Goal: Task Accomplishment & Management: Complete application form

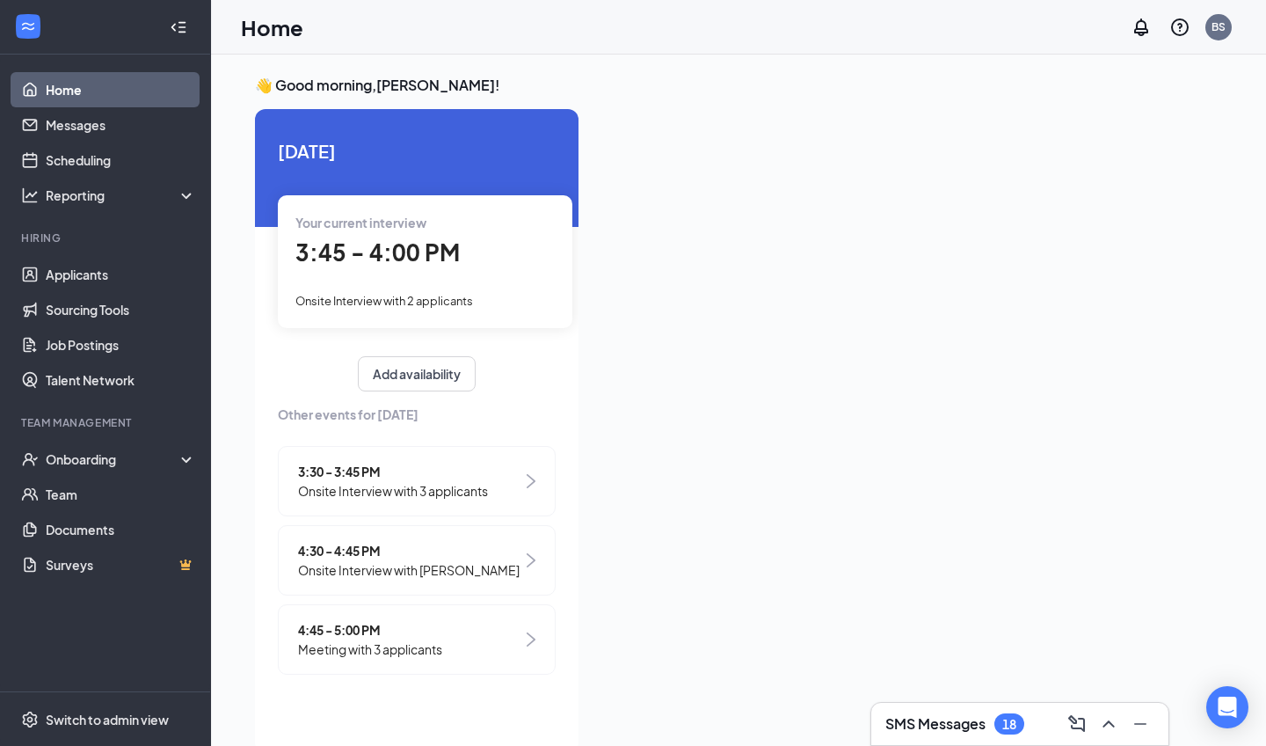
click at [471, 567] on span "Onsite Interview with [PERSON_NAME]" at bounding box center [409, 569] width 222 height 19
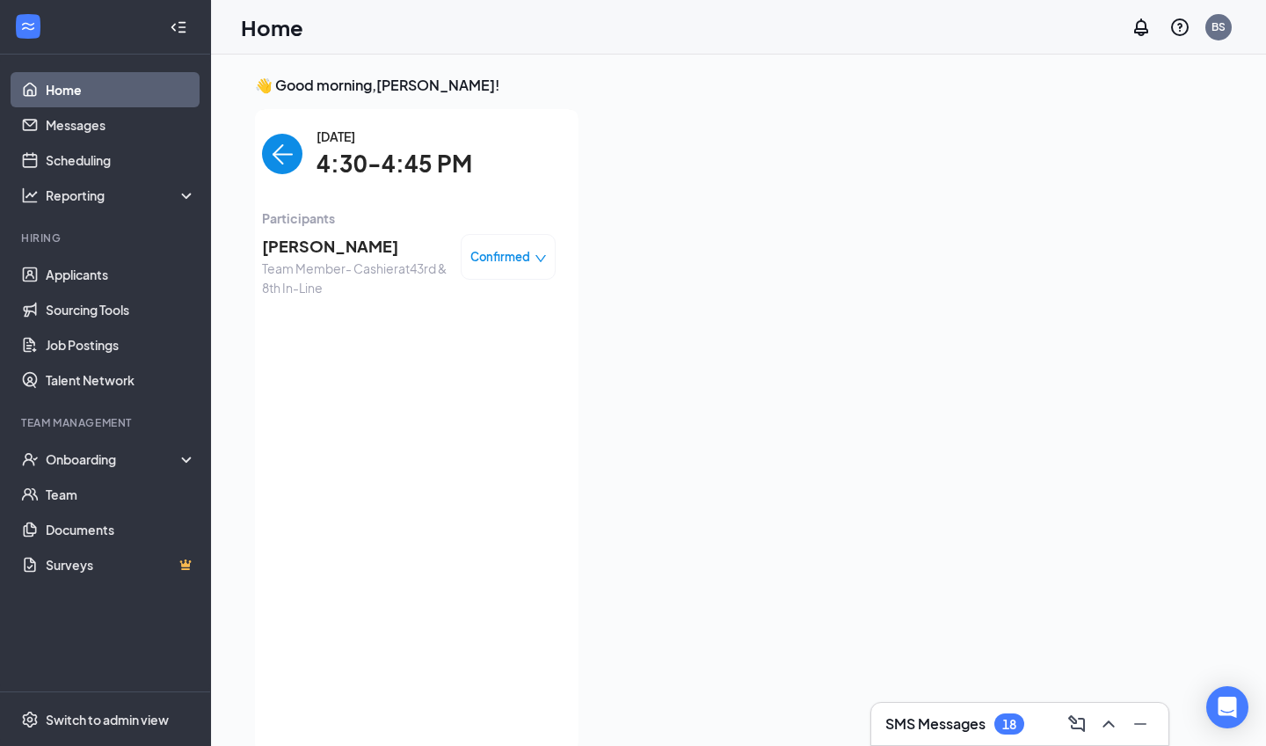
scroll to position [7, 0]
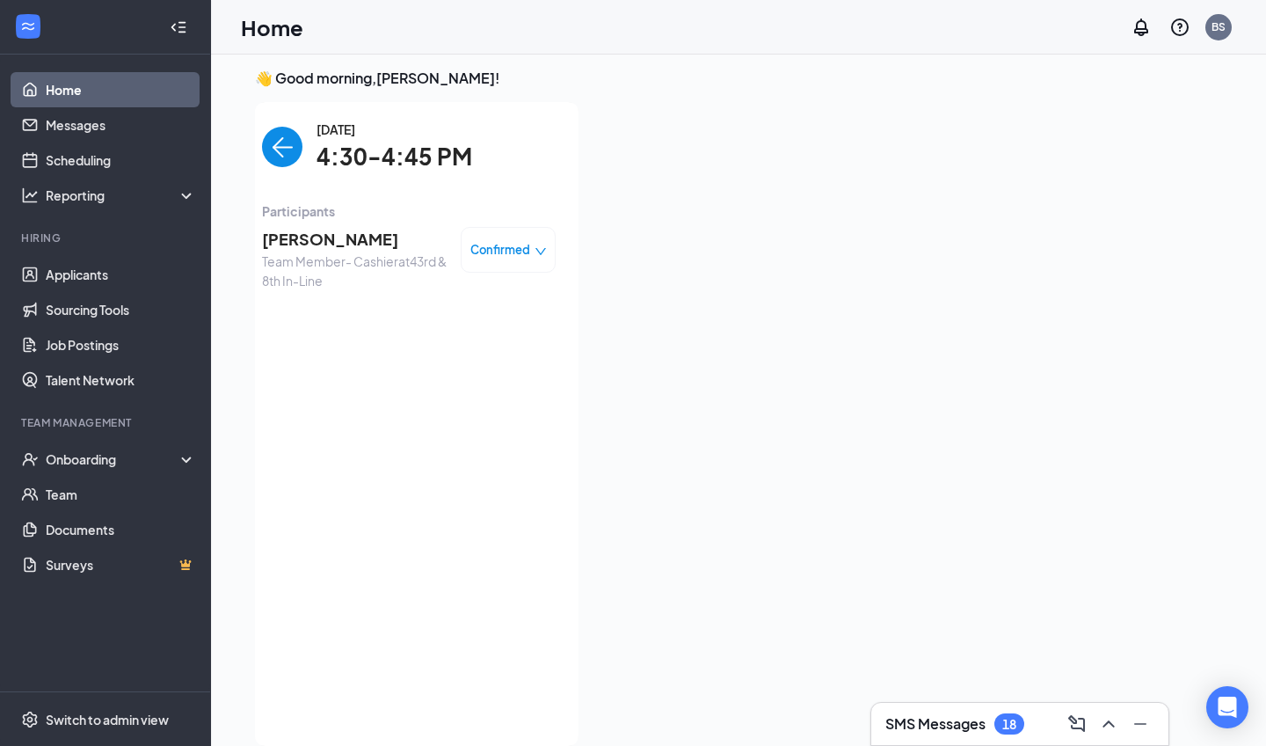
click at [273, 133] on img "back-button" at bounding box center [282, 147] width 40 height 40
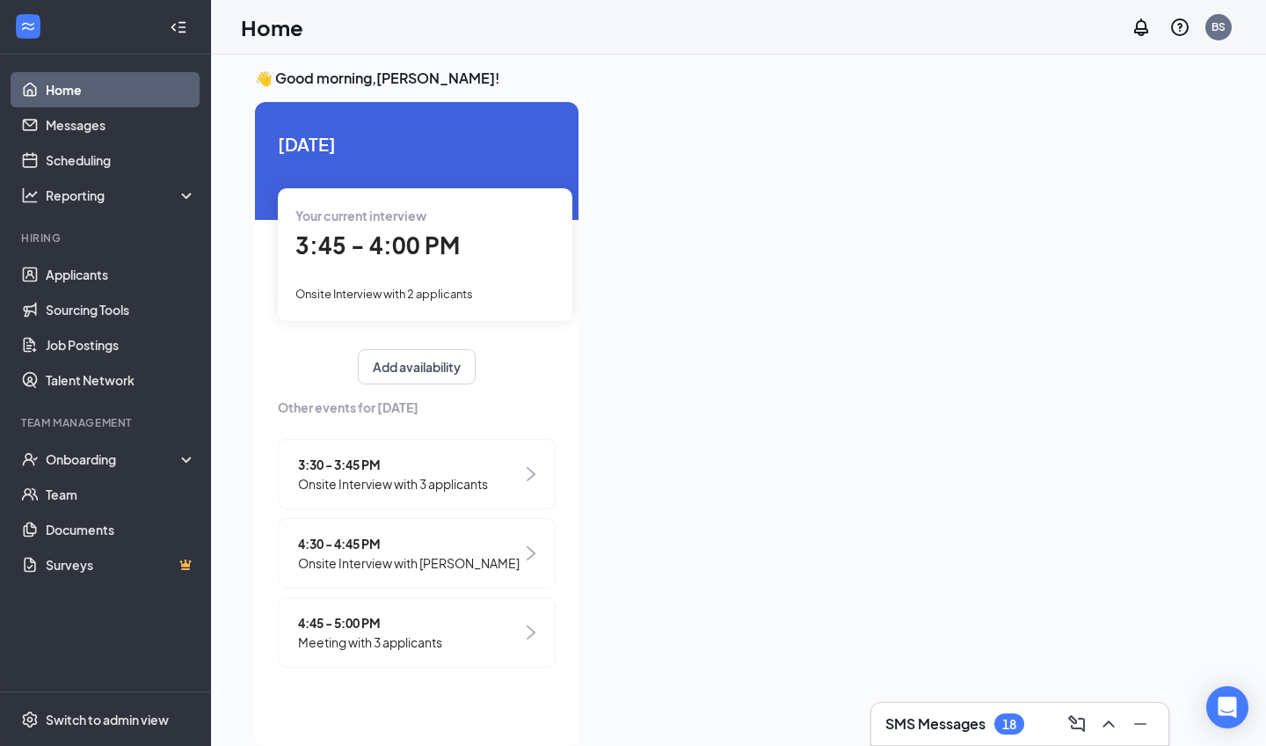
click at [383, 625] on span "4:45 - 5:00 PM" at bounding box center [370, 622] width 144 height 19
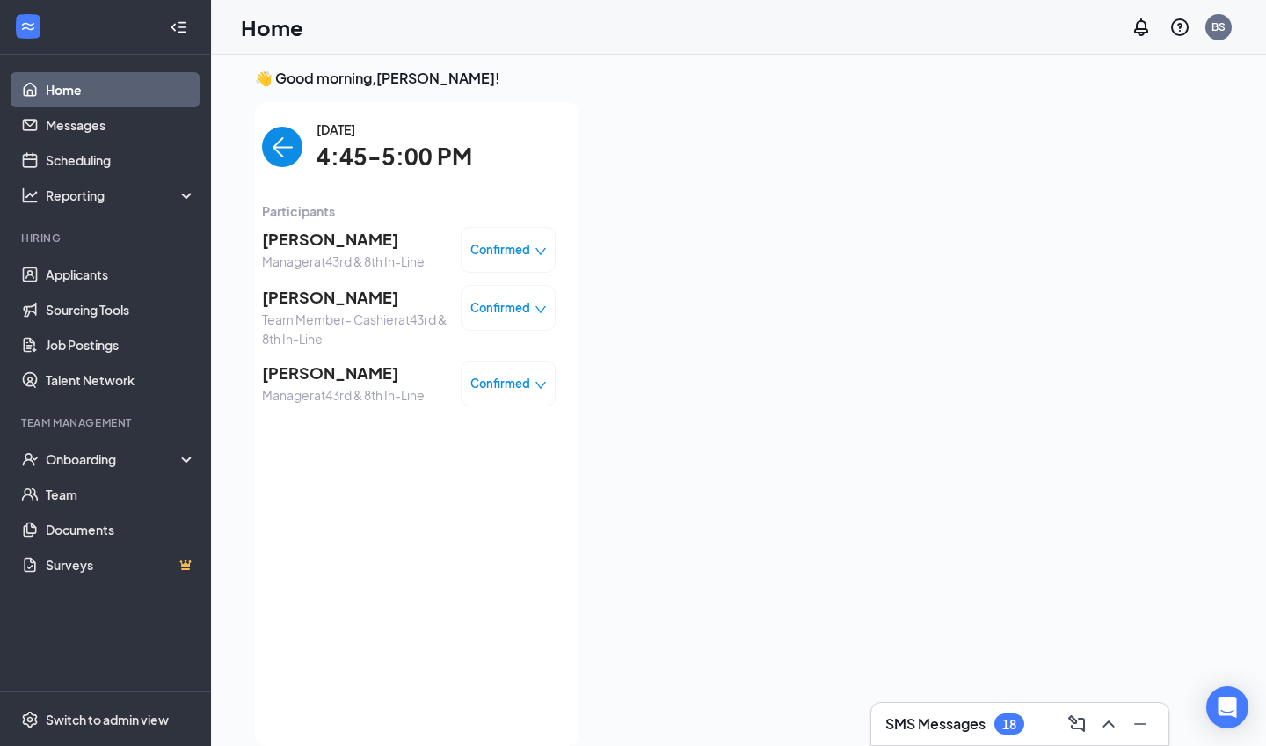
click at [280, 146] on img "back-button" at bounding box center [282, 147] width 40 height 40
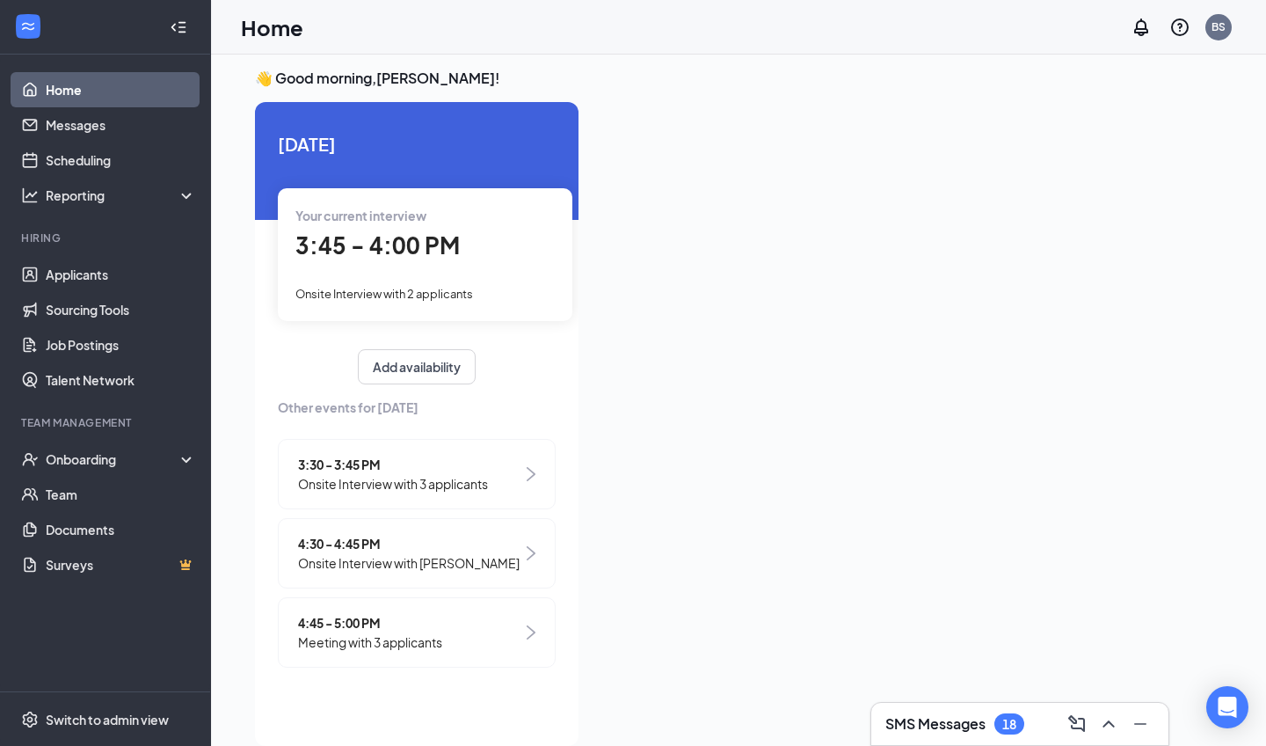
click at [382, 466] on span "3:30 - 3:45 PM" at bounding box center [393, 464] width 190 height 19
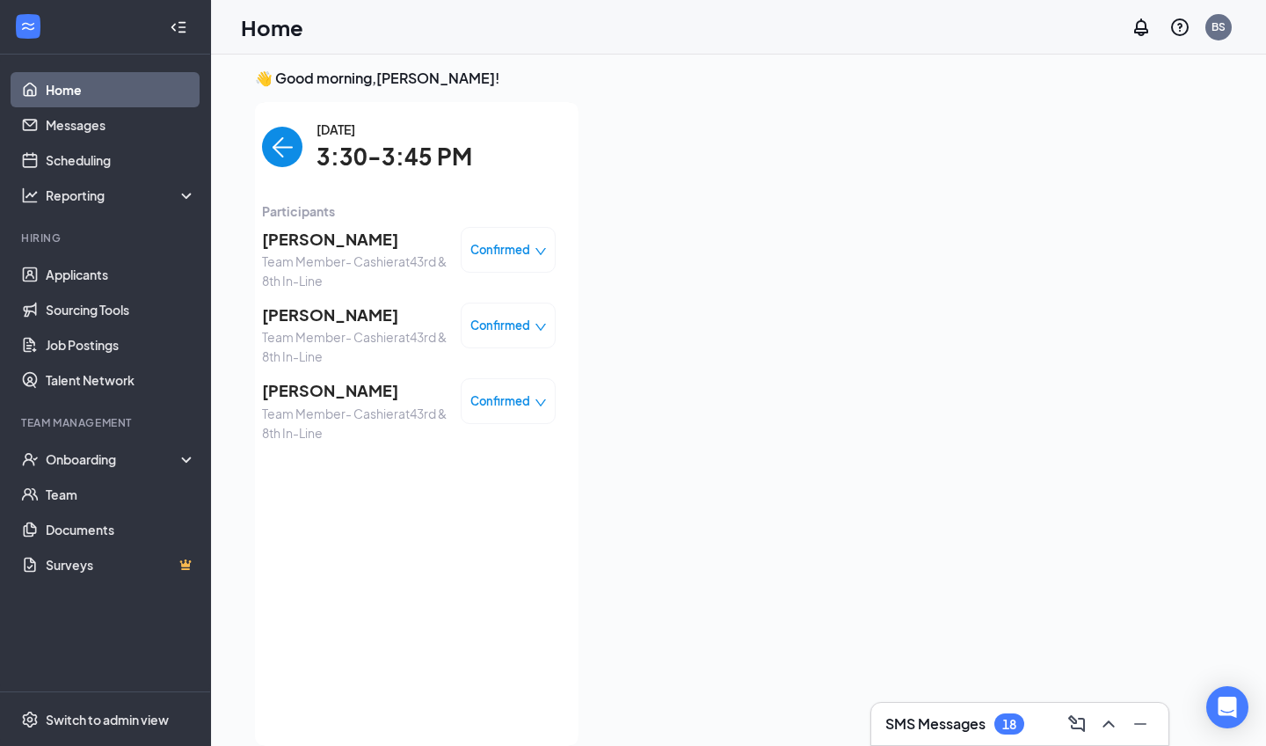
click at [273, 140] on img "back-button" at bounding box center [282, 147] width 40 height 40
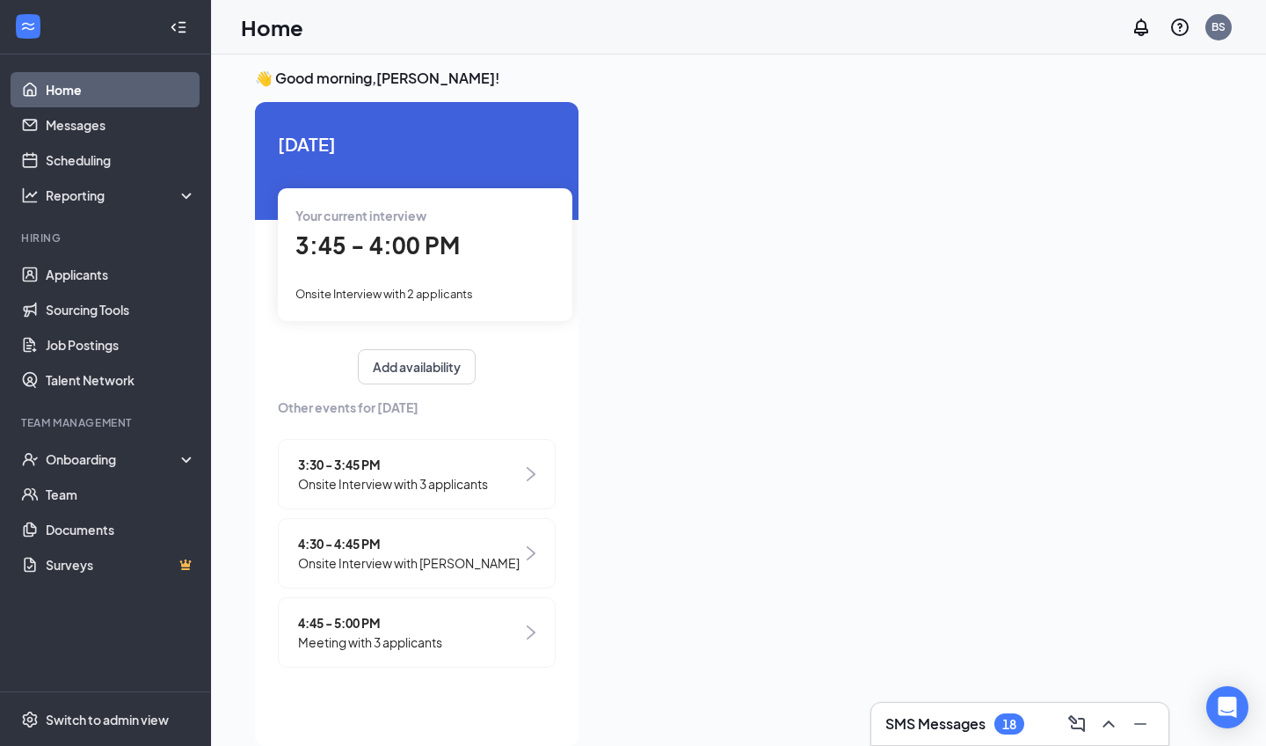
click at [378, 628] on span "4:45 - 5:00 PM" at bounding box center [370, 622] width 144 height 19
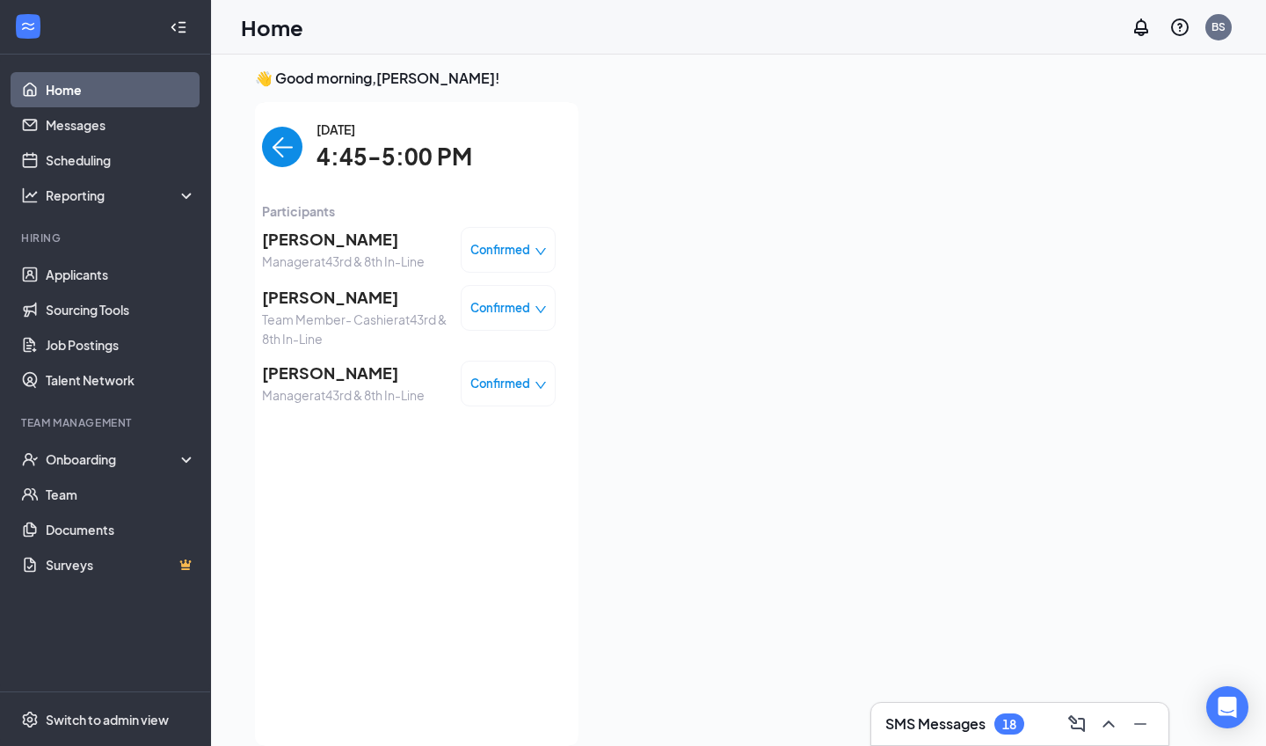
click at [279, 140] on img "back-button" at bounding box center [282, 147] width 40 height 40
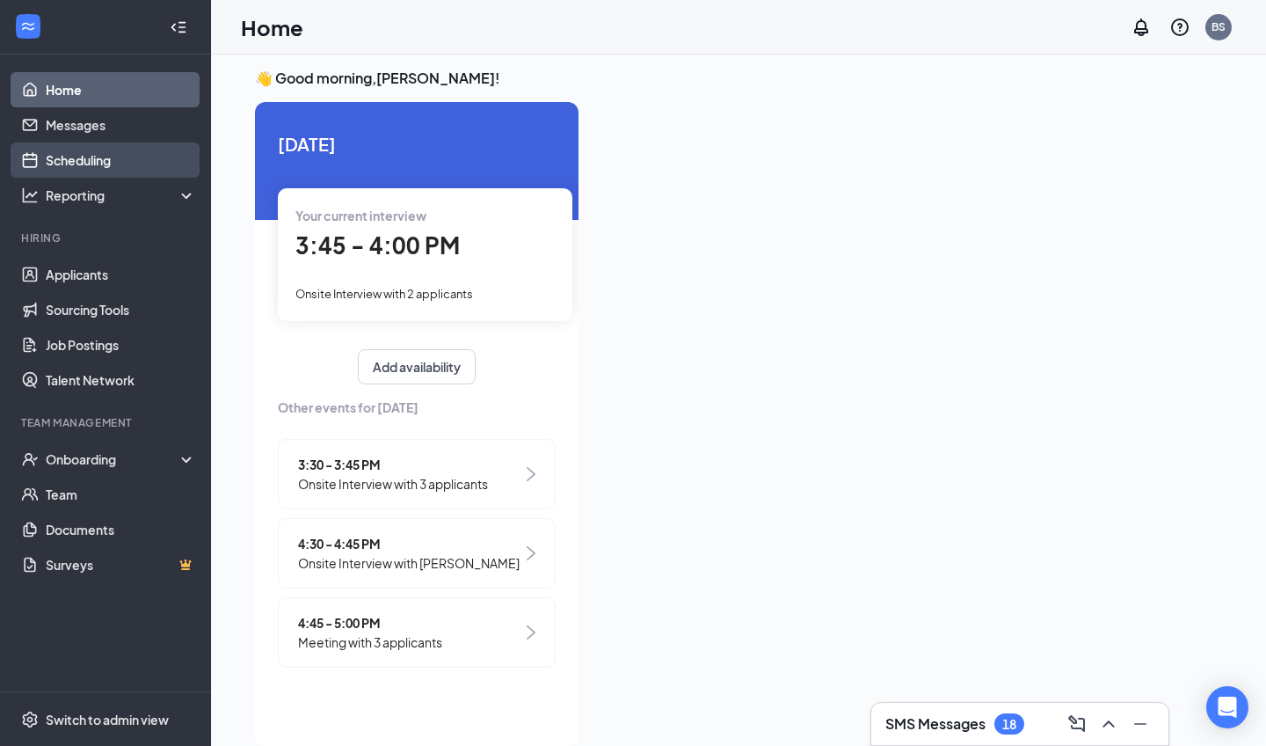
click at [119, 159] on link "Scheduling" at bounding box center [121, 159] width 150 height 35
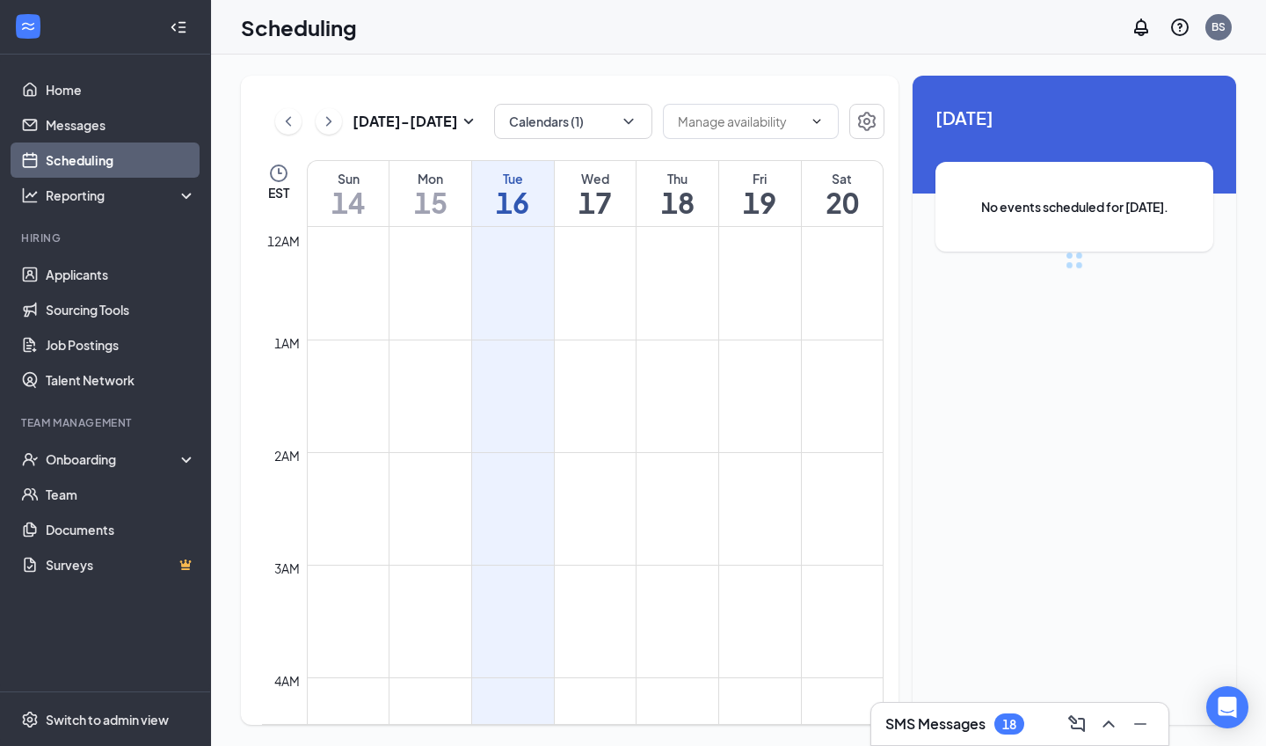
scroll to position [864, 0]
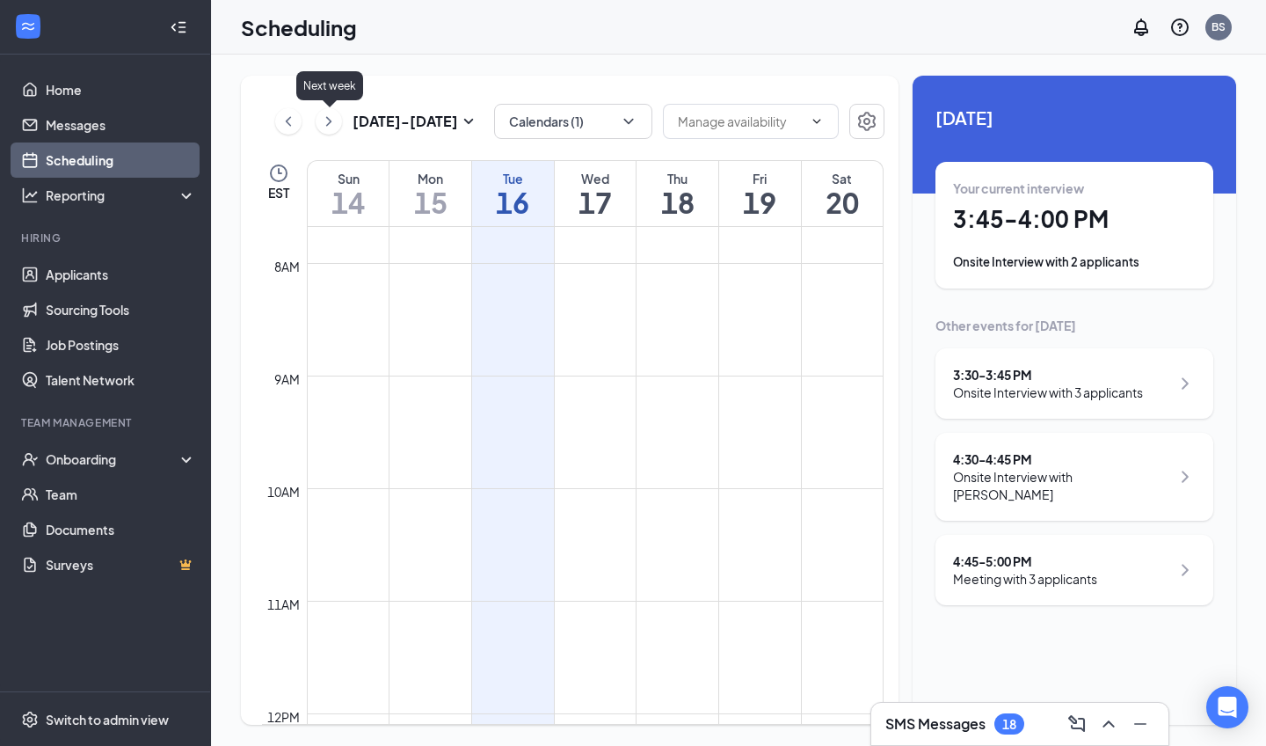
click at [324, 120] on icon "ChevronRight" at bounding box center [329, 121] width 18 height 21
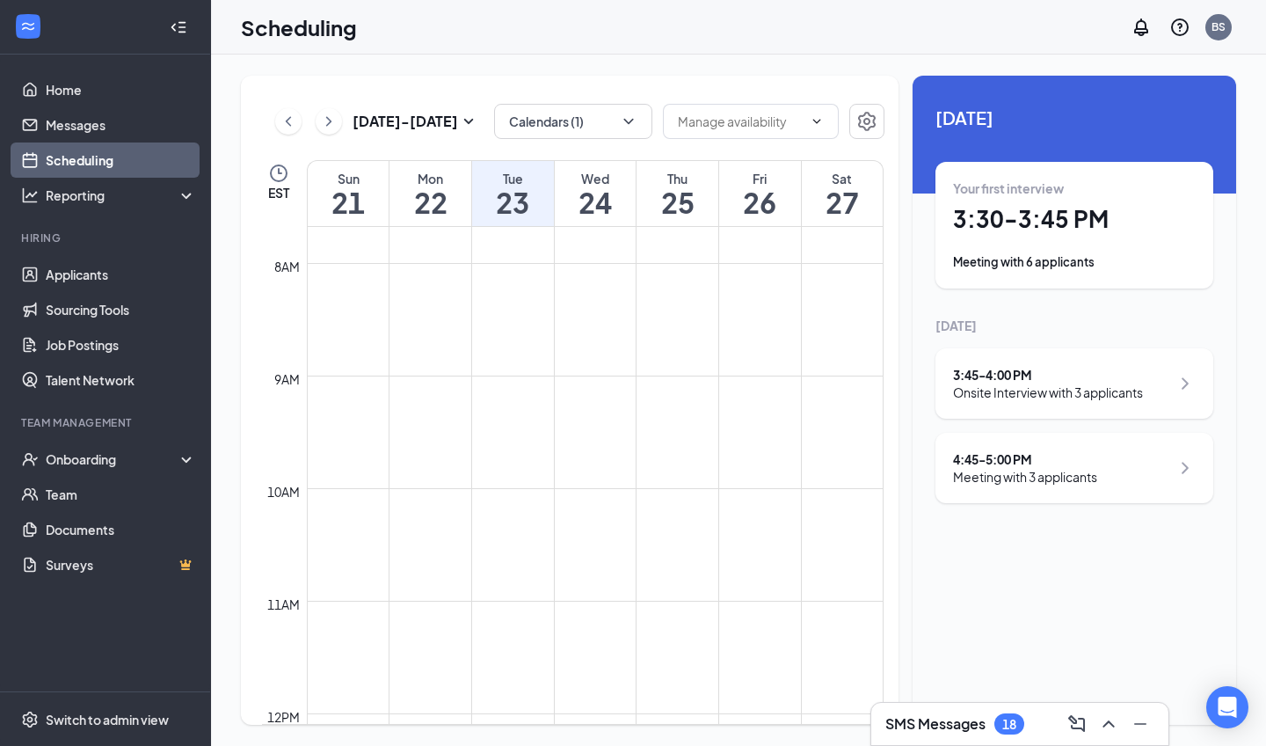
click at [1026, 224] on h1 "3:30 - 3:45 PM" at bounding box center [1074, 219] width 243 height 30
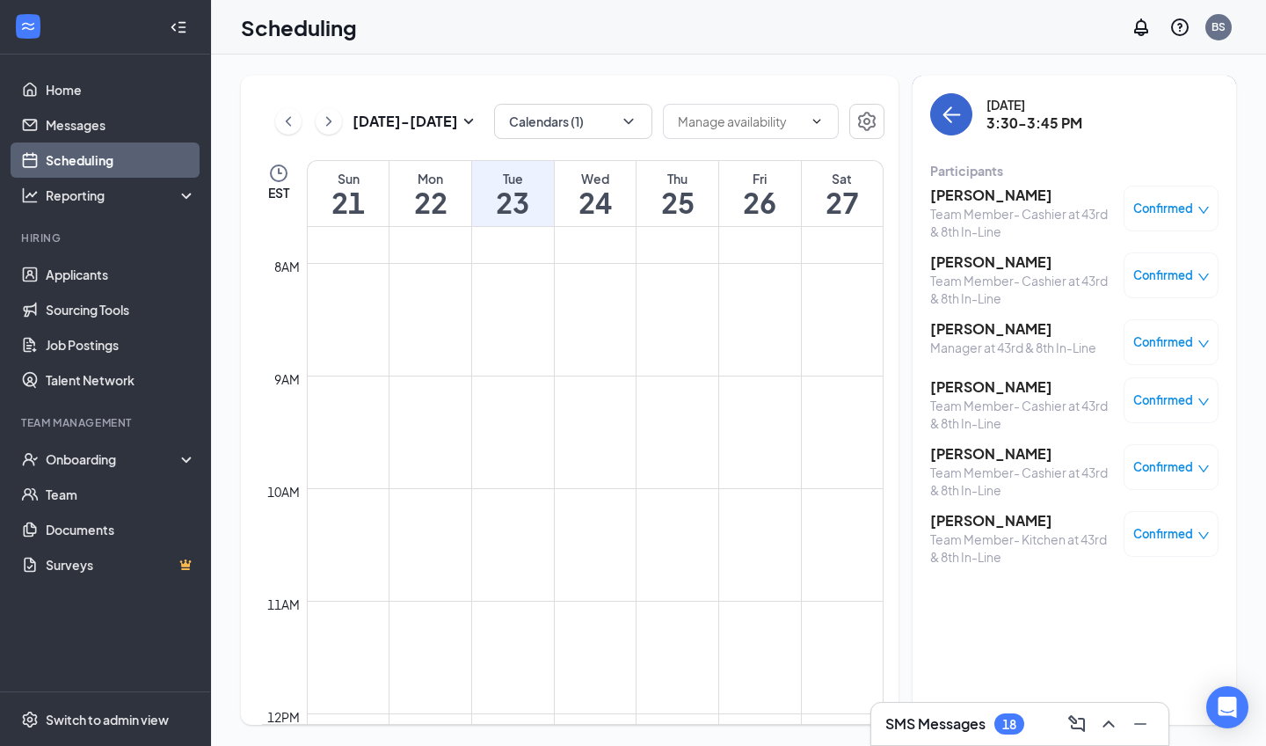
click at [951, 125] on button "back-button" at bounding box center [951, 114] width 42 height 42
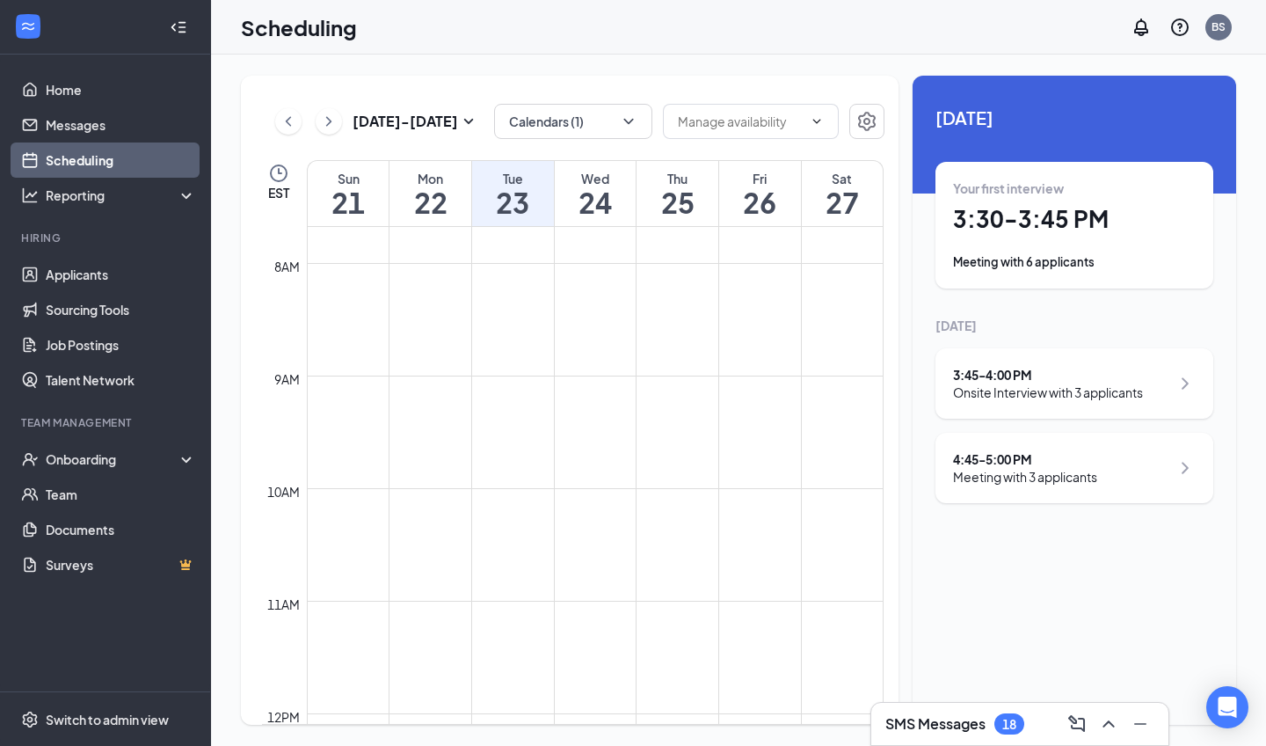
click at [1009, 368] on div "3:45 - 4:00 PM" at bounding box center [1048, 375] width 190 height 18
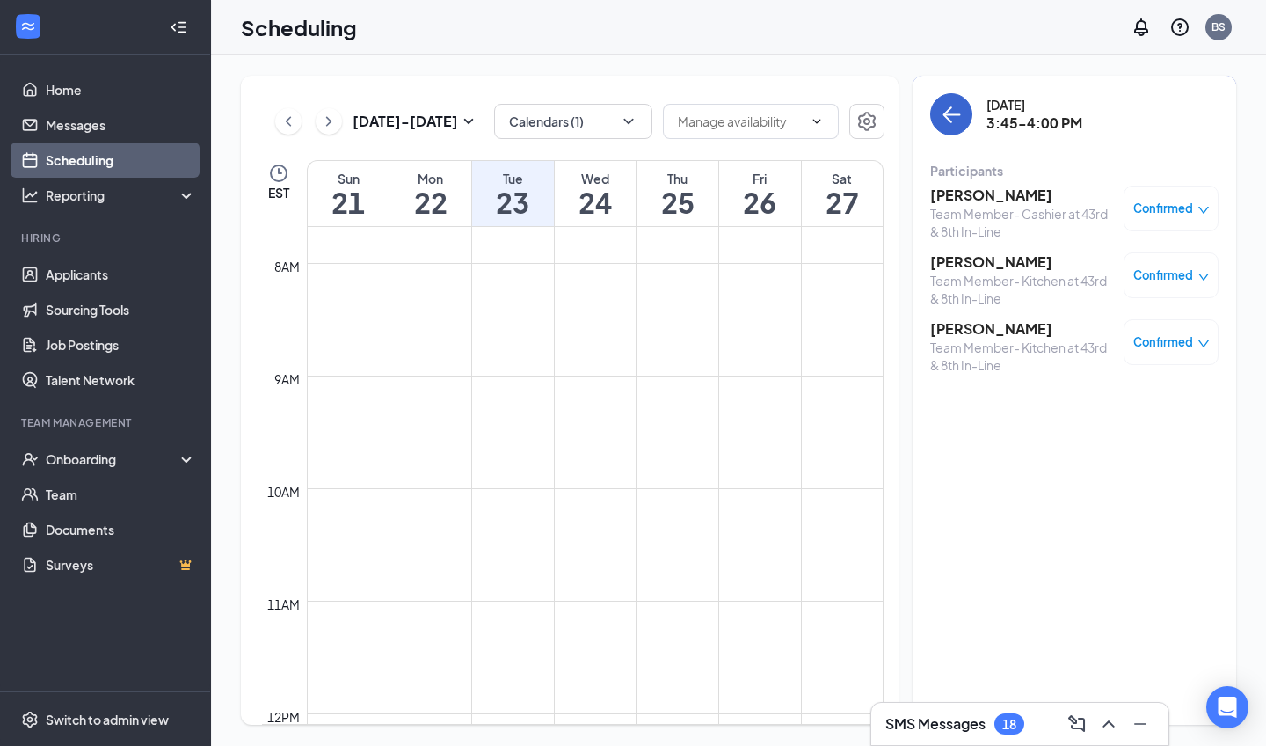
click at [971, 114] on button "back-button" at bounding box center [951, 114] width 42 height 42
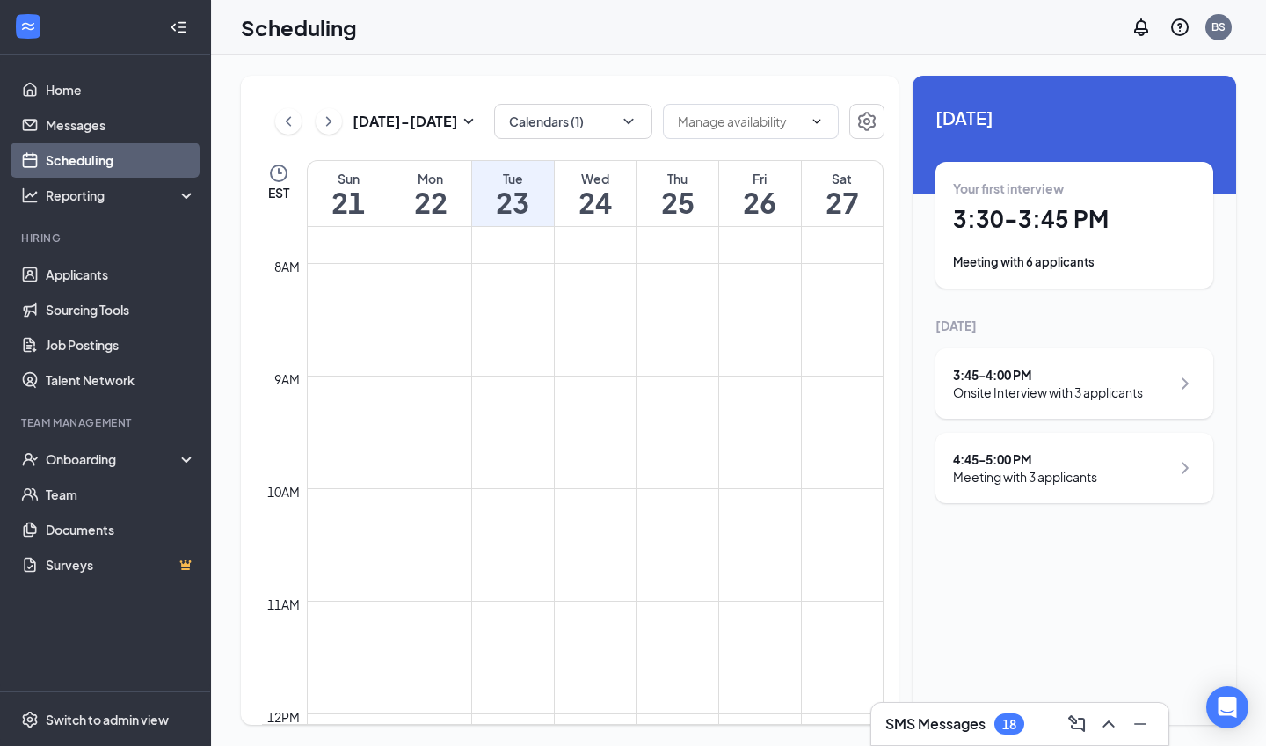
click at [1025, 441] on div "4:45 - 5:00 PM Meeting with 3 applicants" at bounding box center [1075, 468] width 278 height 70
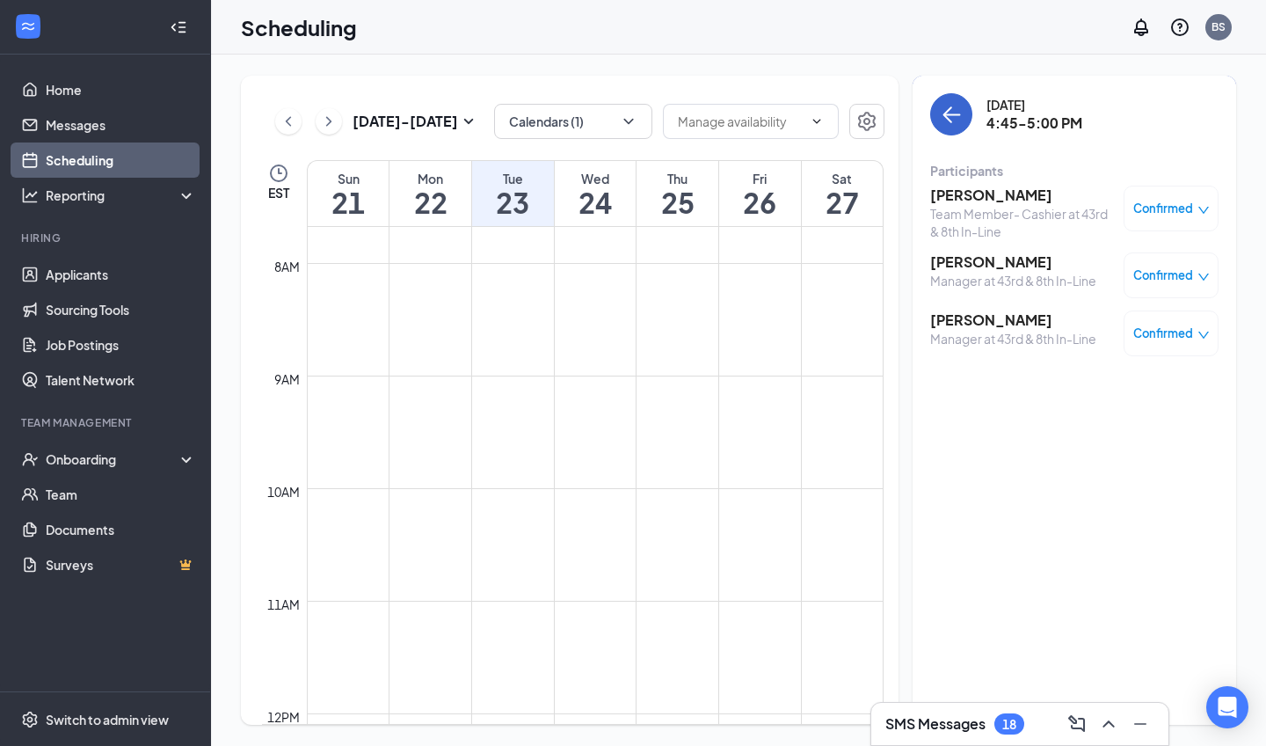
click at [944, 107] on icon "ArrowLeft" at bounding box center [951, 114] width 21 height 21
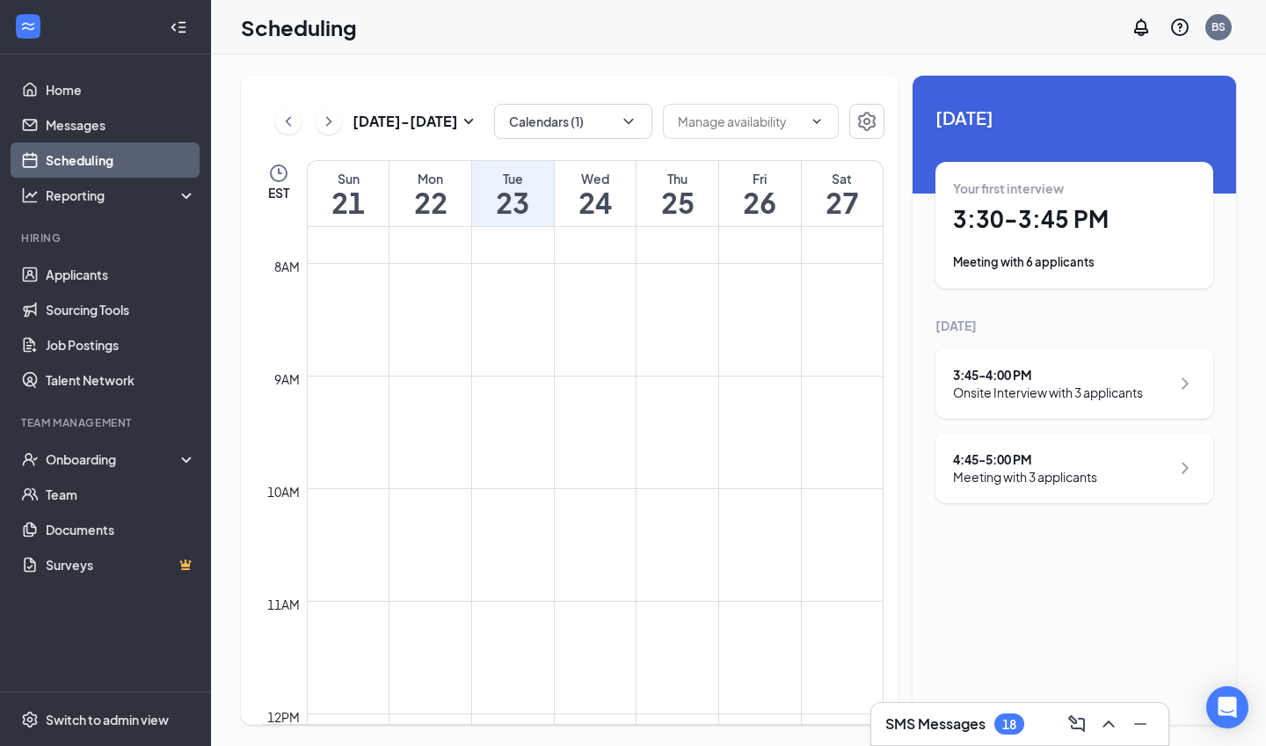
click at [986, 228] on h1 "3:30 - 3:45 PM" at bounding box center [1074, 219] width 243 height 30
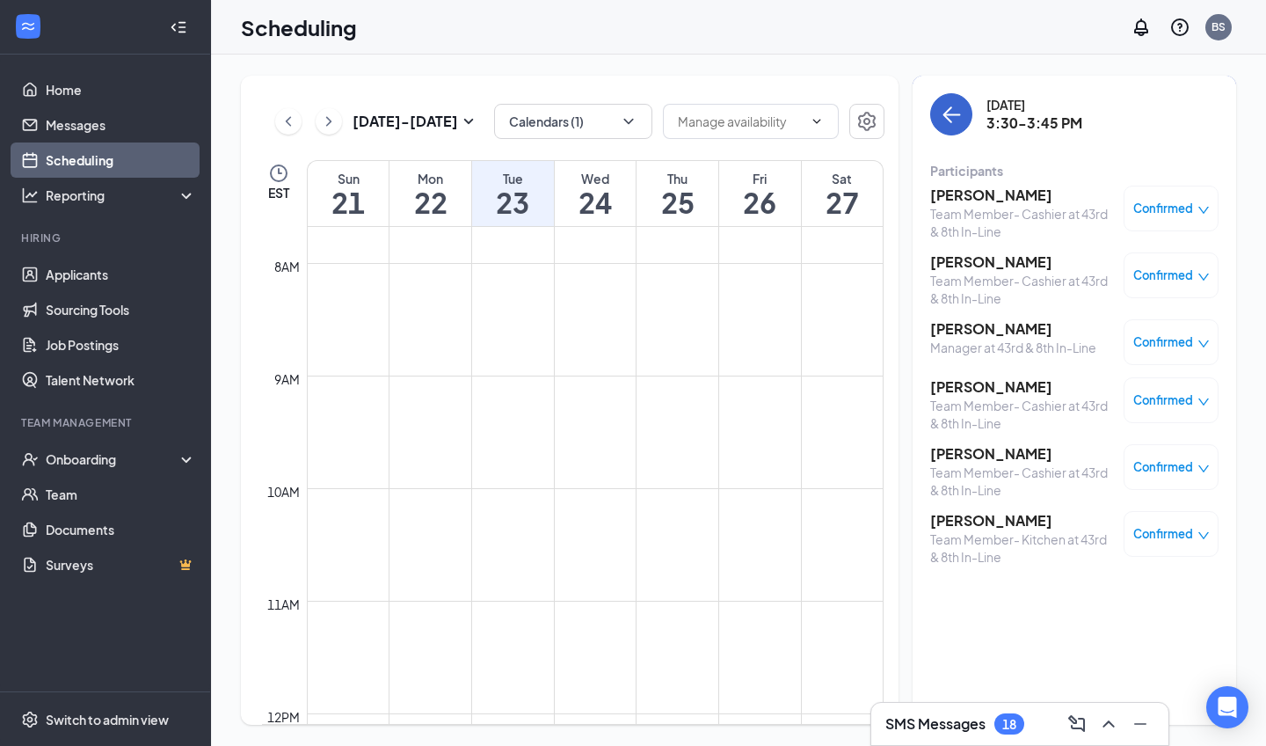
click at [944, 106] on icon "ArrowLeft" at bounding box center [951, 114] width 21 height 21
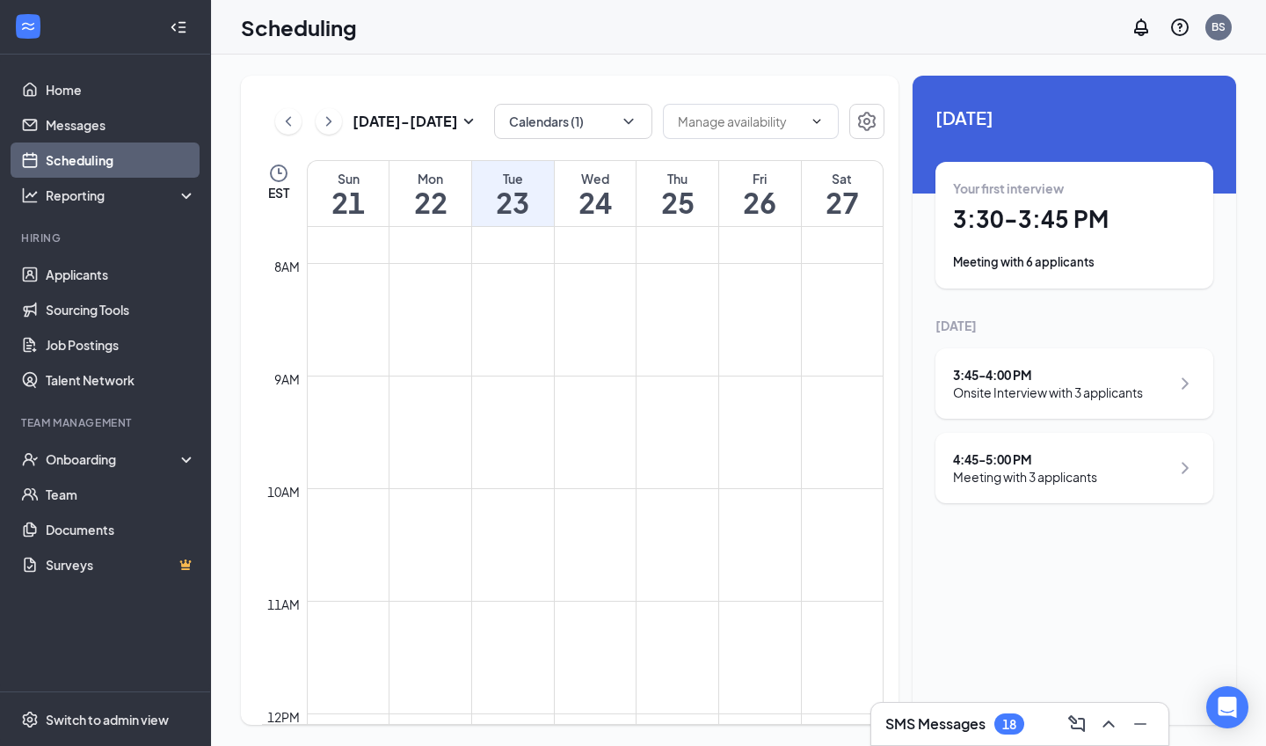
click at [298, 127] on button at bounding box center [288, 121] width 26 height 26
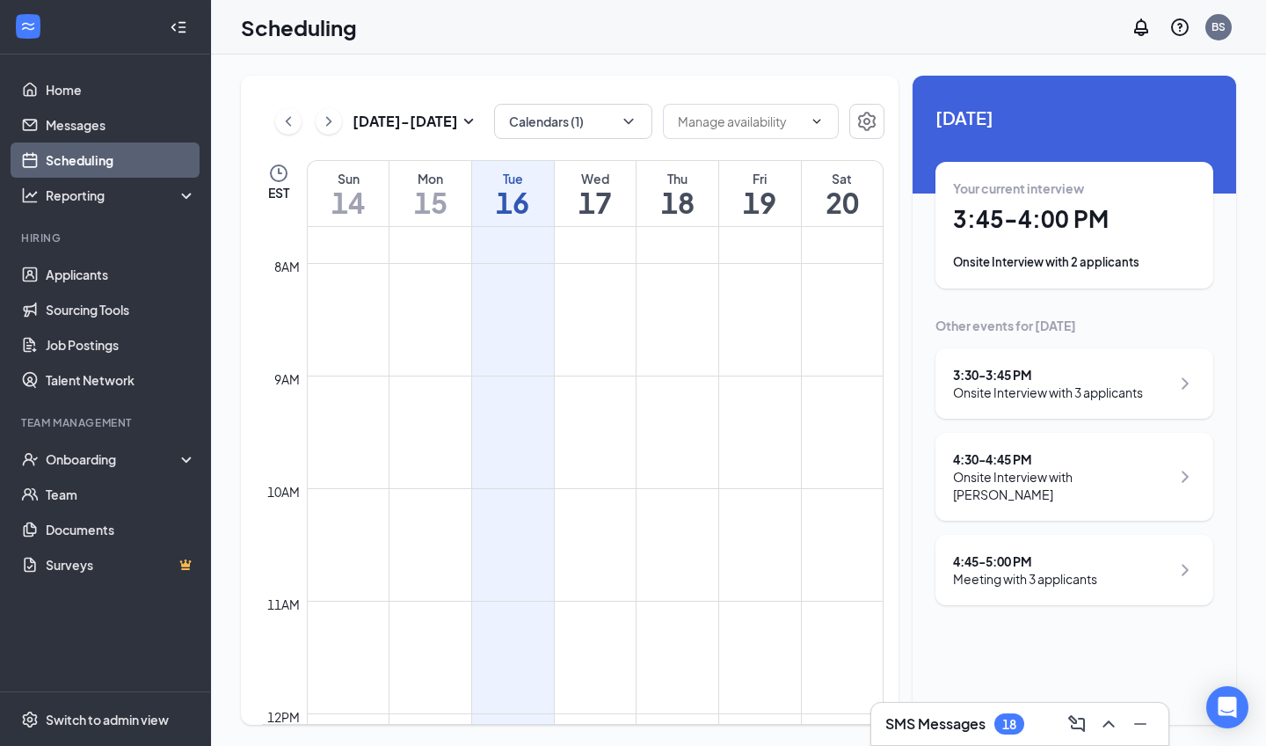
click at [1044, 232] on h1 "3:45 - 4:00 PM" at bounding box center [1074, 219] width 243 height 30
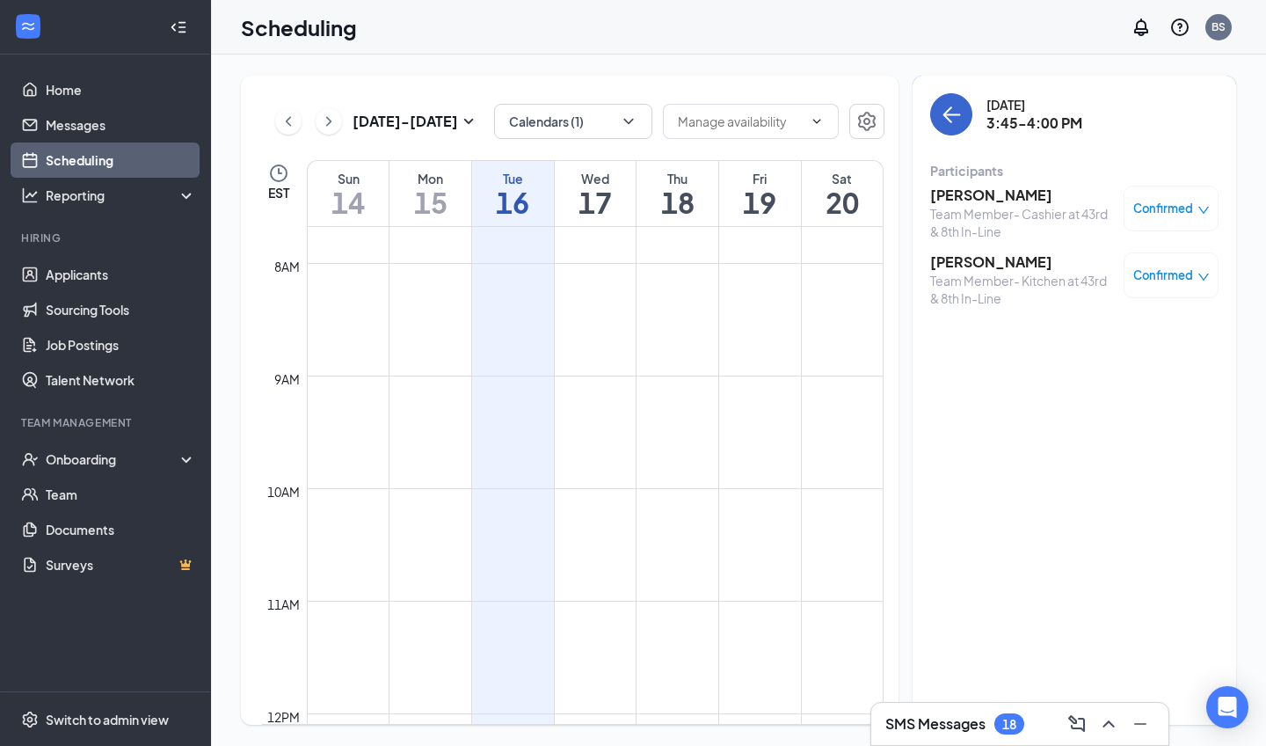
click at [940, 120] on button "back-button" at bounding box center [951, 114] width 42 height 42
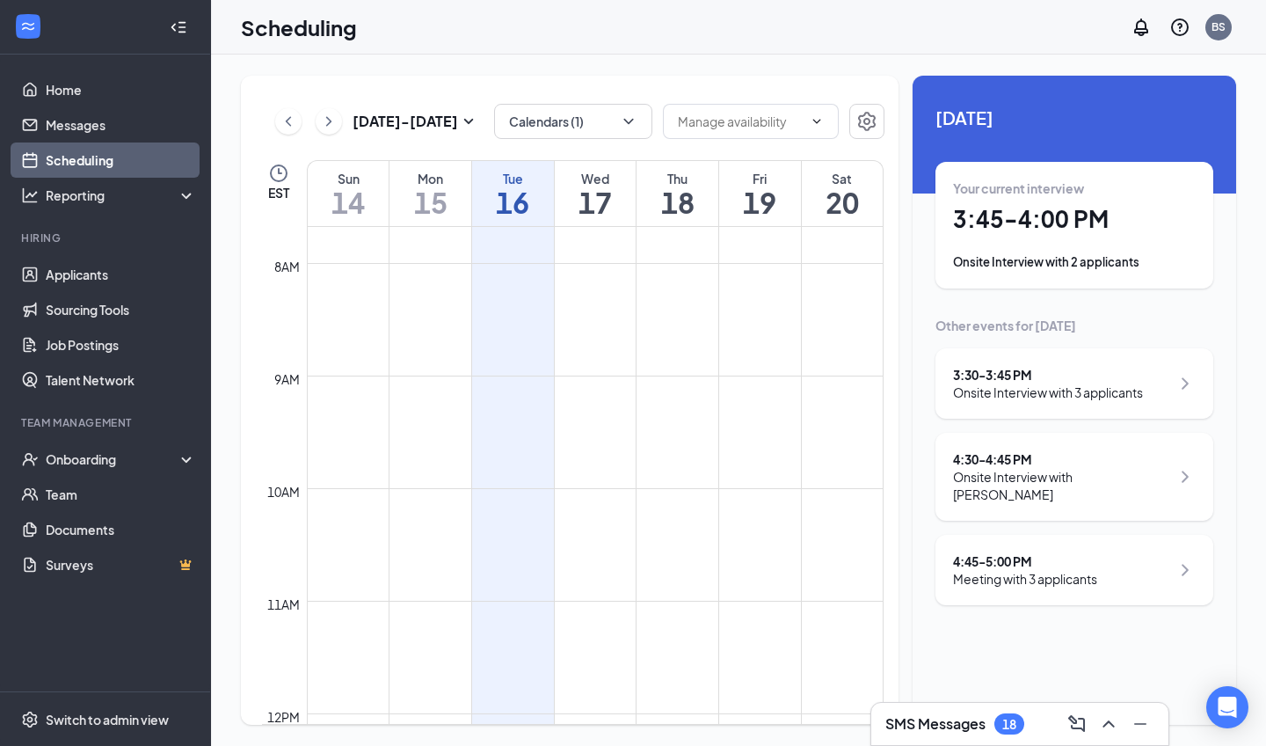
click at [1005, 376] on div "3:30 - 3:45 PM" at bounding box center [1048, 375] width 190 height 18
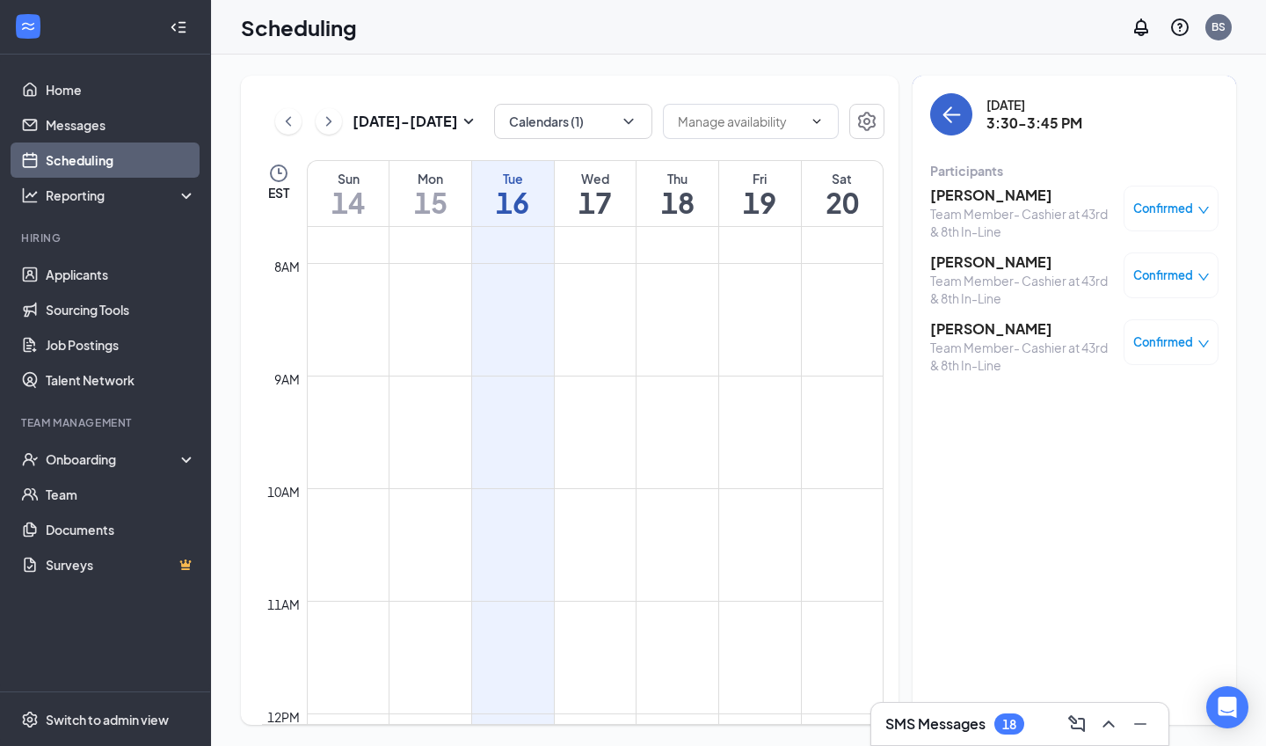
click at [953, 119] on icon "ArrowLeft" at bounding box center [951, 114] width 21 height 21
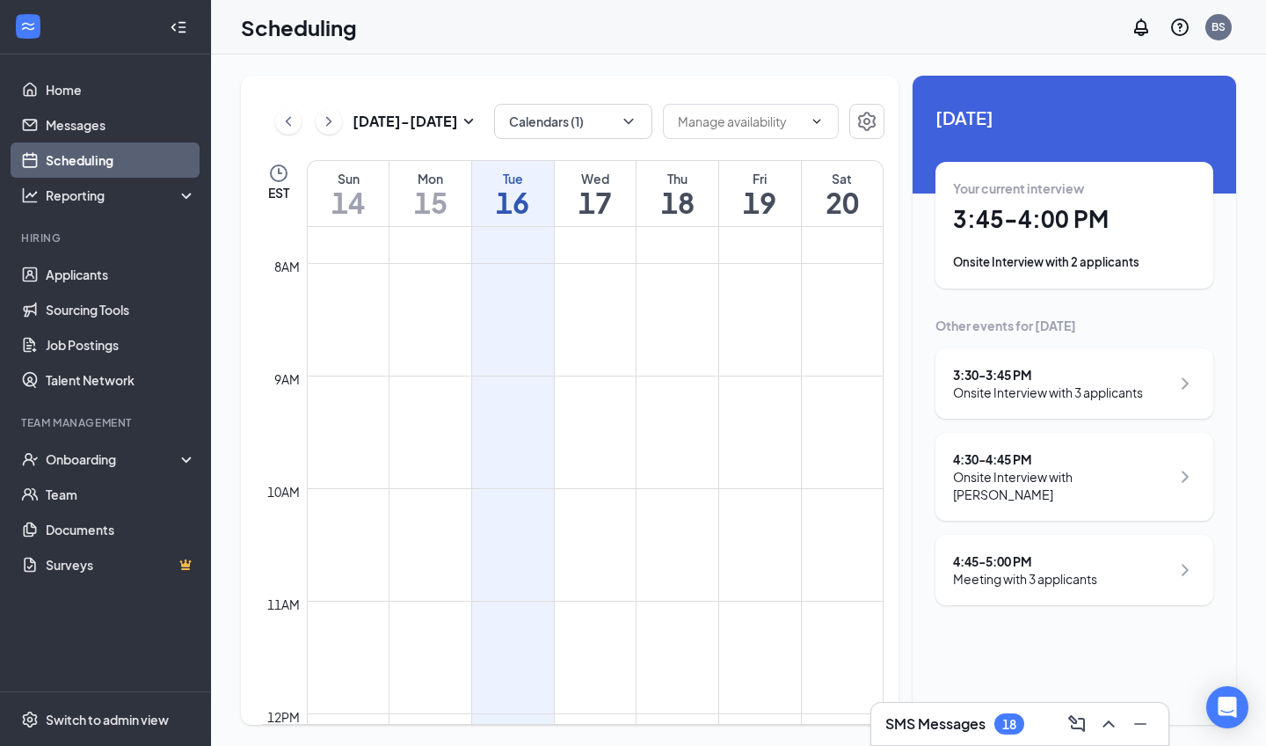
click at [1020, 451] on div "4:30 - 4:45 PM" at bounding box center [1061, 459] width 217 height 18
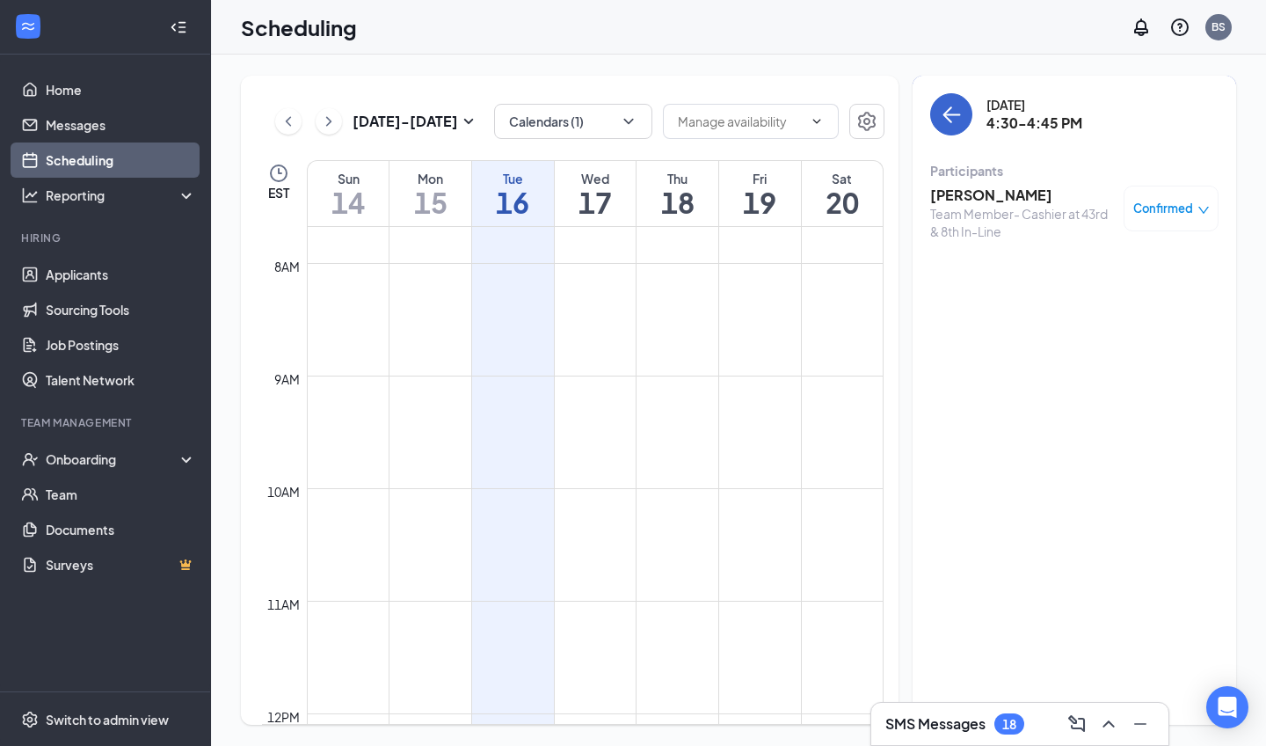
click at [951, 123] on icon "ArrowLeft" at bounding box center [951, 114] width 21 height 21
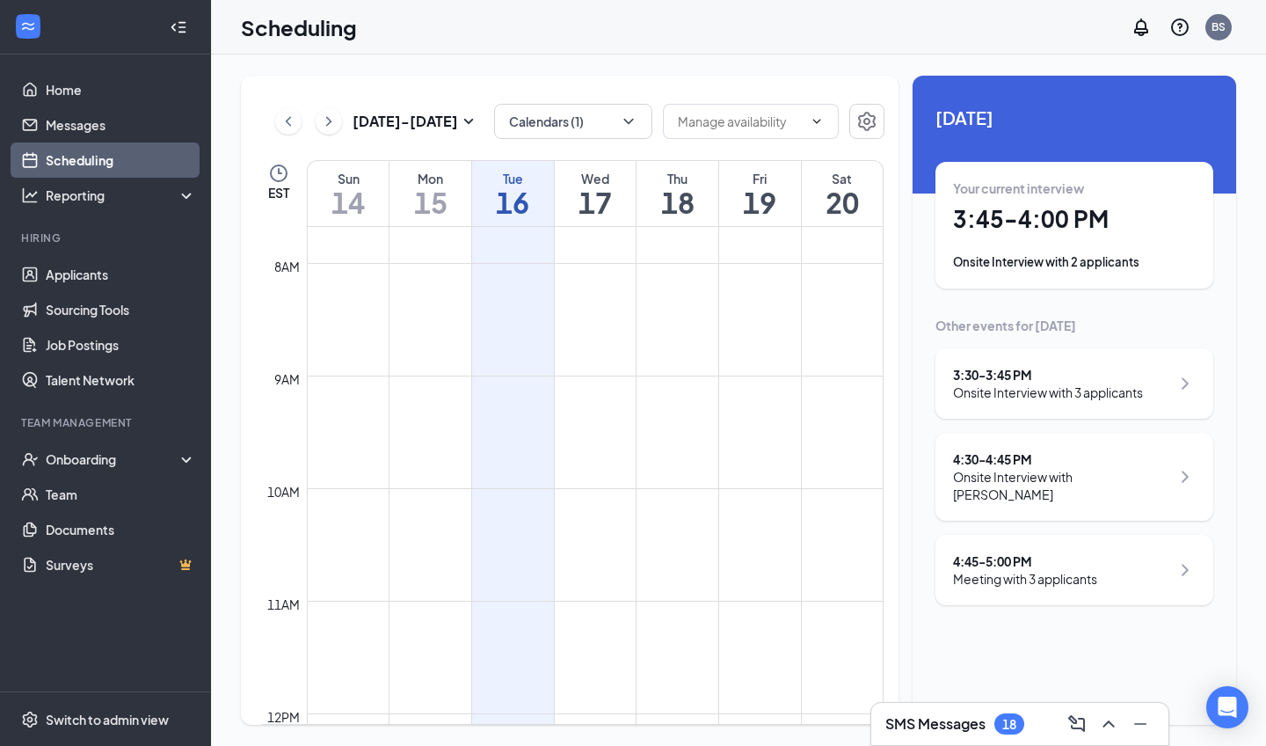
click at [1041, 514] on div "3:30 - 3:45 PM Onsite Interview with 3 applicants 4:30 - 4:45 PM Onsite Intervi…" at bounding box center [1075, 476] width 278 height 257
click at [1043, 535] on div "4:45 - 5:00 PM Meeting with 3 applicants" at bounding box center [1075, 570] width 278 height 70
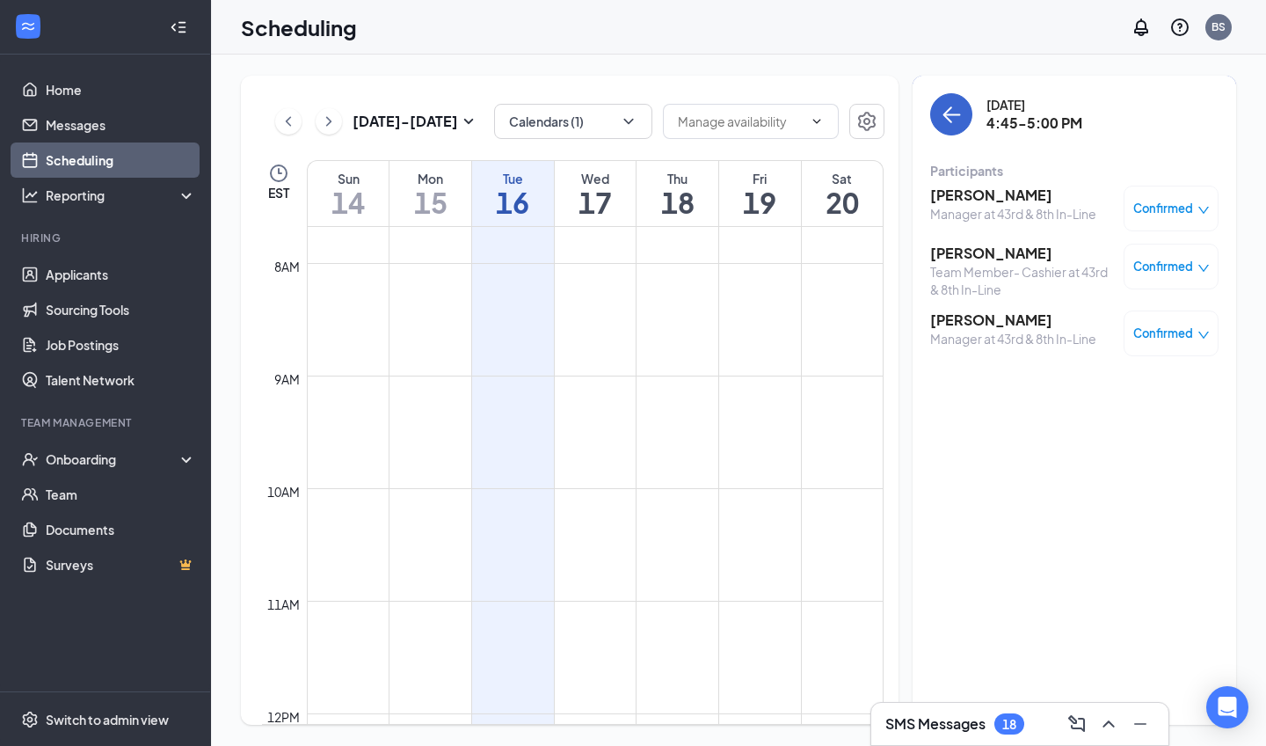
click at [958, 107] on icon "ArrowLeft" at bounding box center [951, 114] width 21 height 21
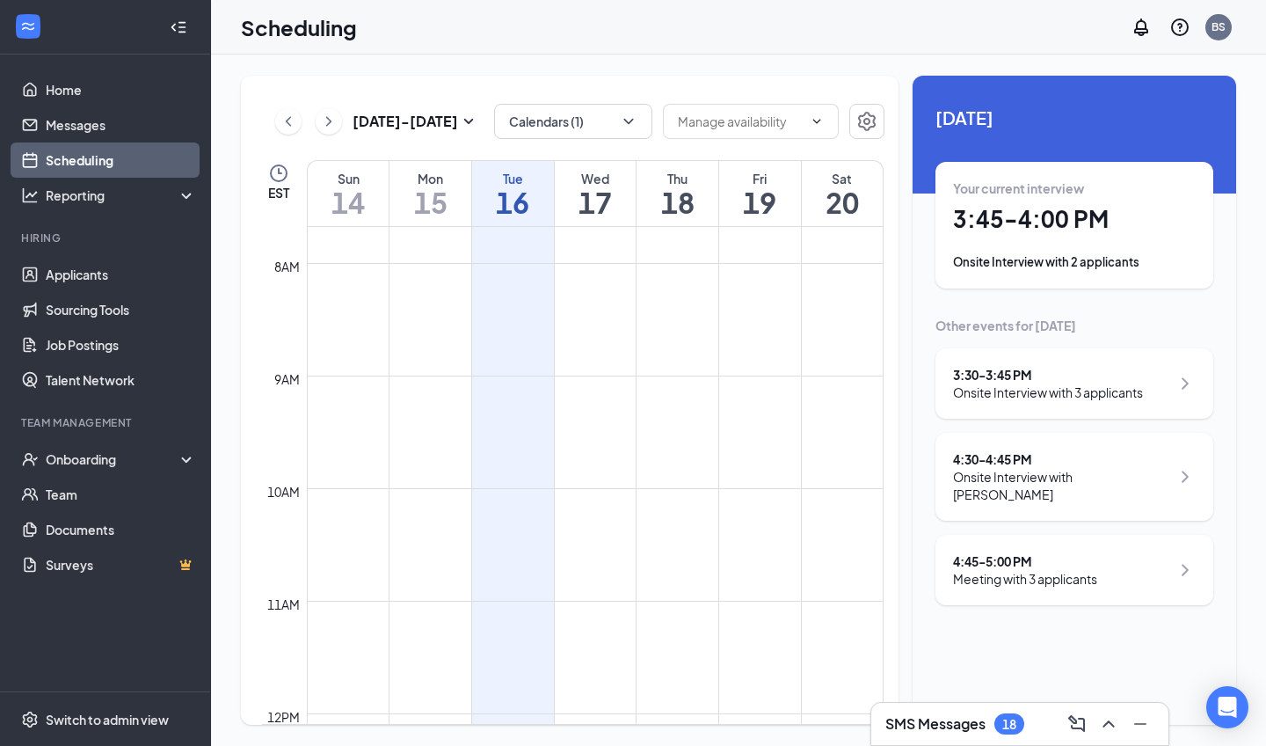
click at [981, 722] on h3 "SMS Messages" at bounding box center [936, 723] width 100 height 19
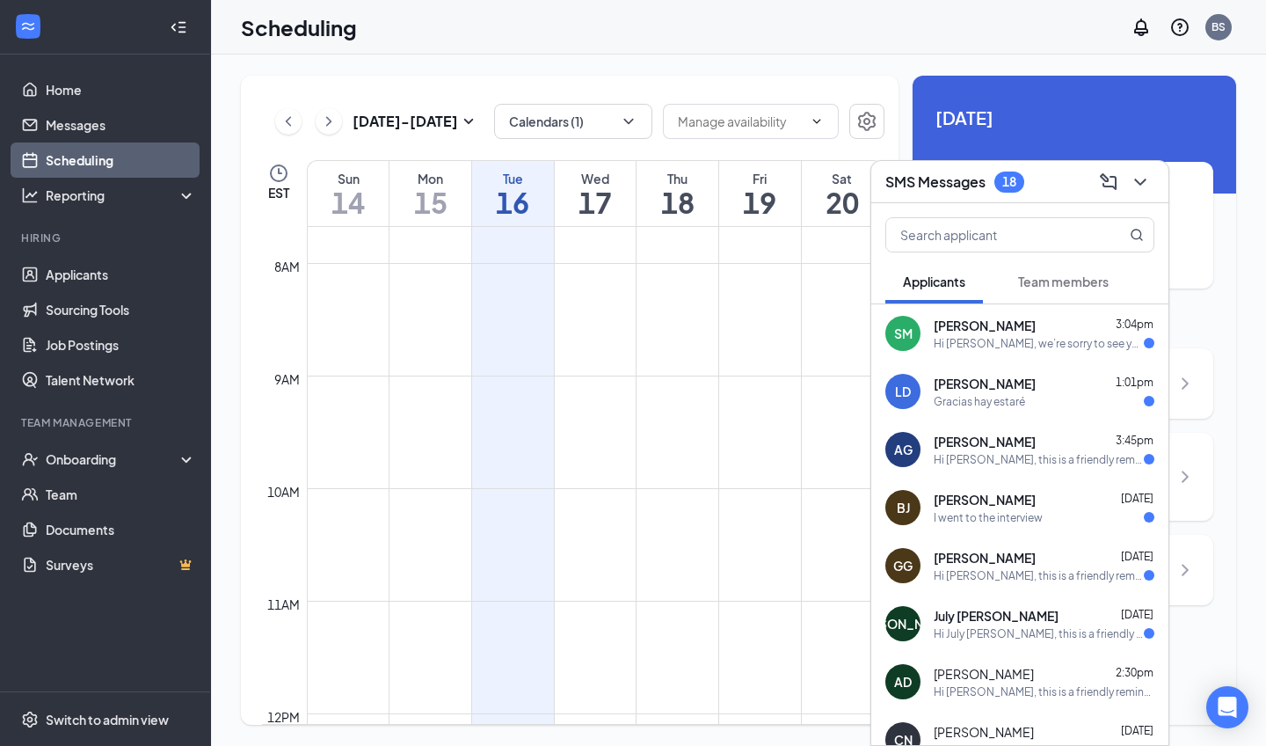
click at [994, 352] on div "SM Samaria Matthews 3:04pm Hi Samaria, we’re sorry to see you go! Your meeting …" at bounding box center [1019, 333] width 297 height 58
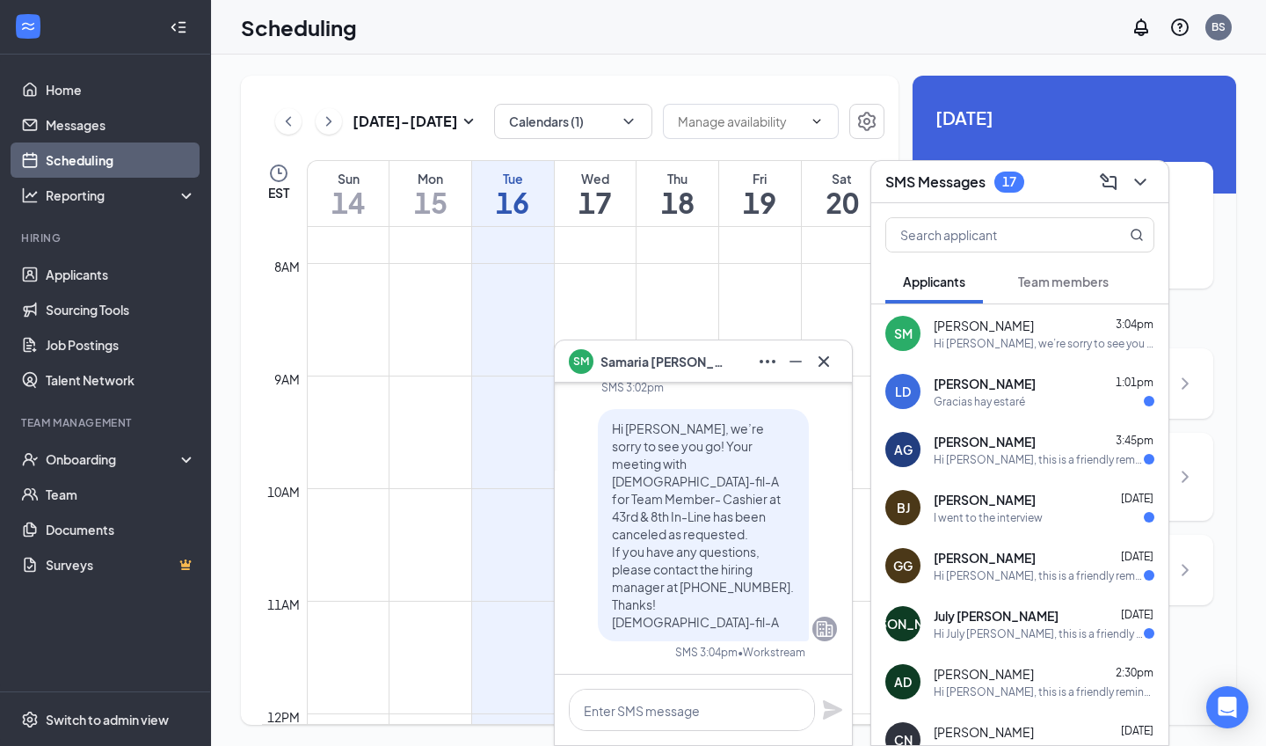
click at [708, 361] on span "Samaria Matthews" at bounding box center [662, 361] width 123 height 19
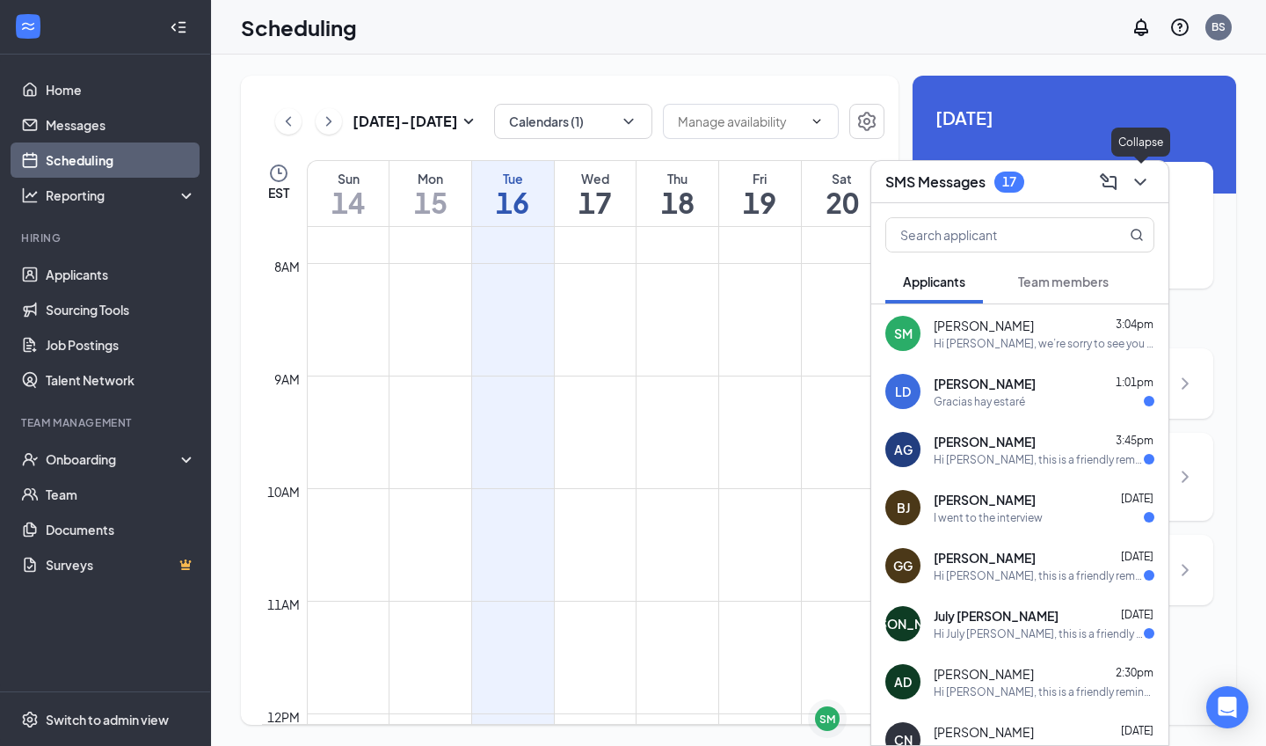
click at [1136, 186] on icon "ChevronDown" at bounding box center [1140, 181] width 21 height 21
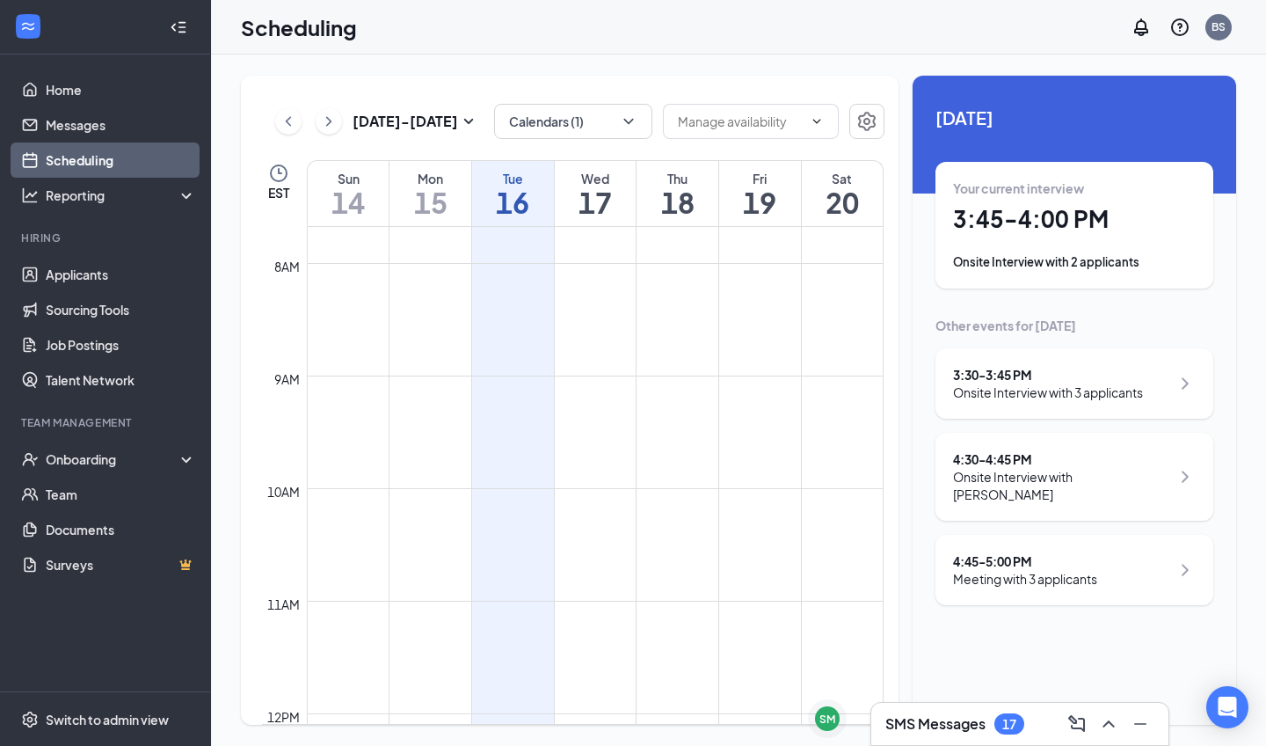
click at [966, 722] on h3 "SMS Messages" at bounding box center [936, 723] width 100 height 19
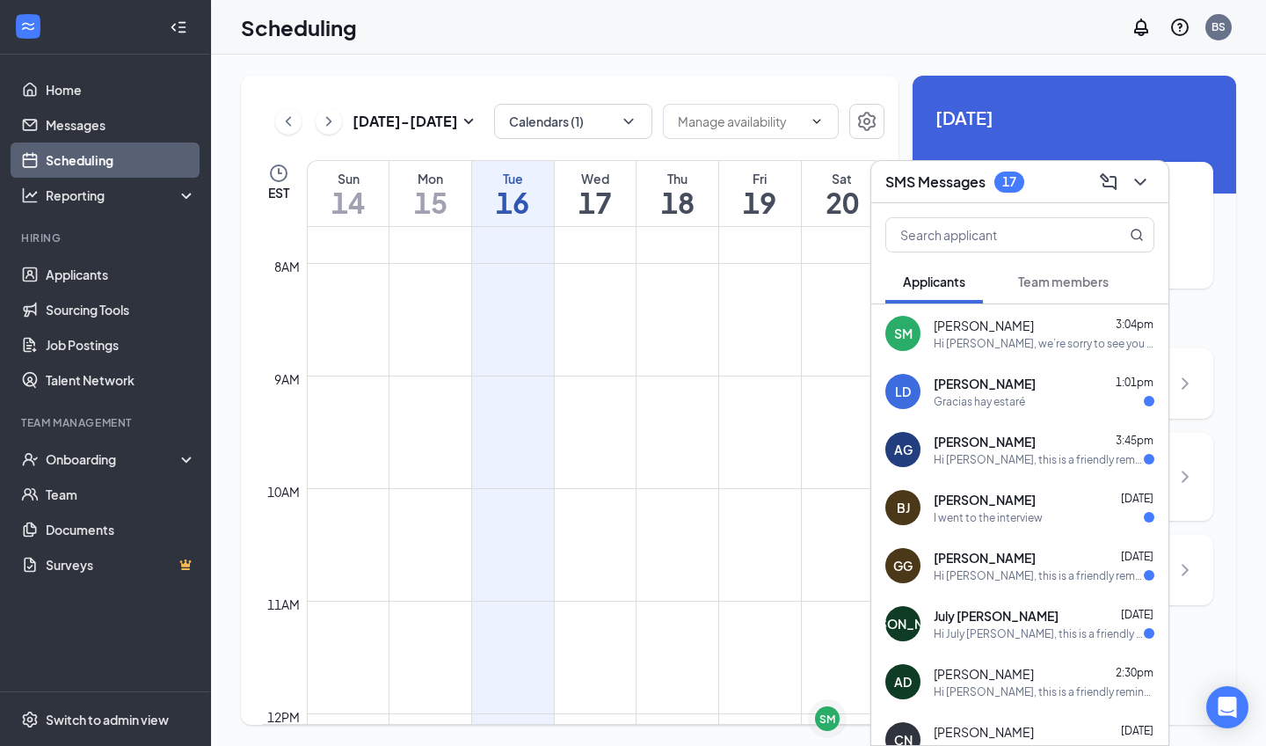
click at [894, 324] on div "SM" at bounding box center [903, 333] width 18 height 18
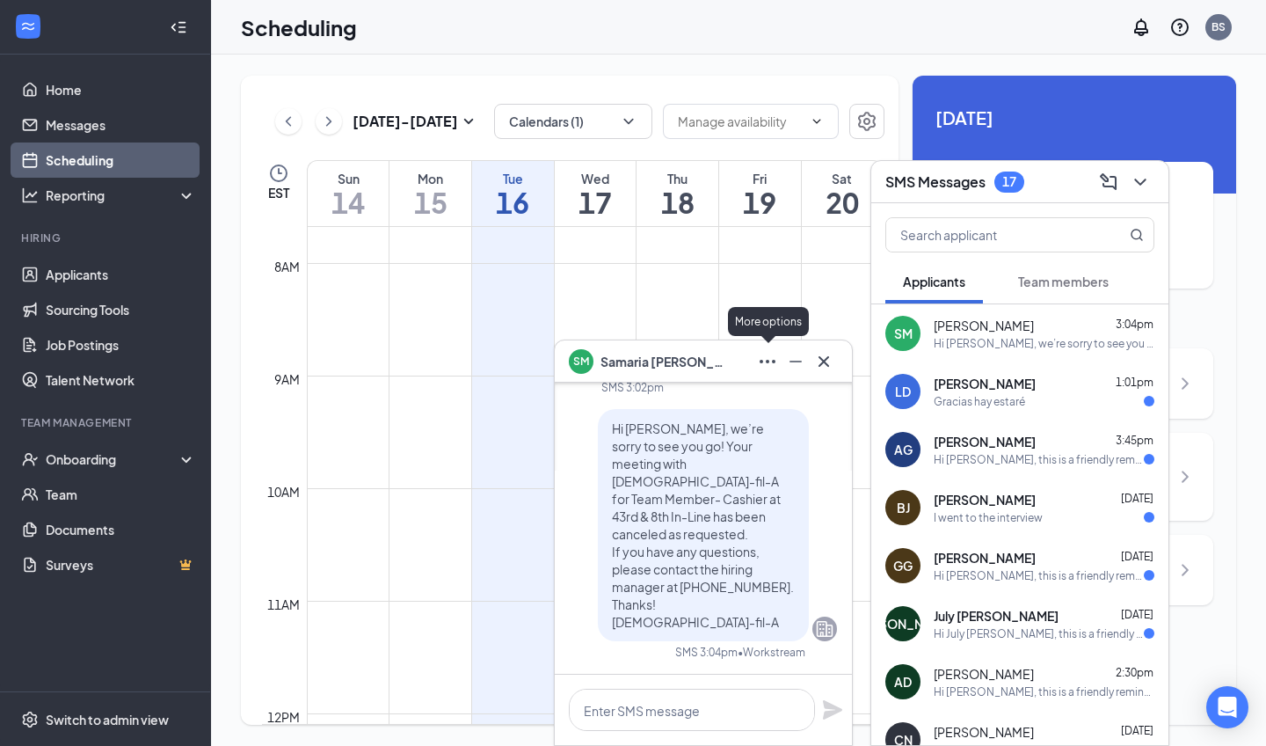
click at [773, 362] on icon "Ellipses" at bounding box center [768, 362] width 16 height 4
click at [796, 353] on icon "Minimize" at bounding box center [795, 361] width 21 height 21
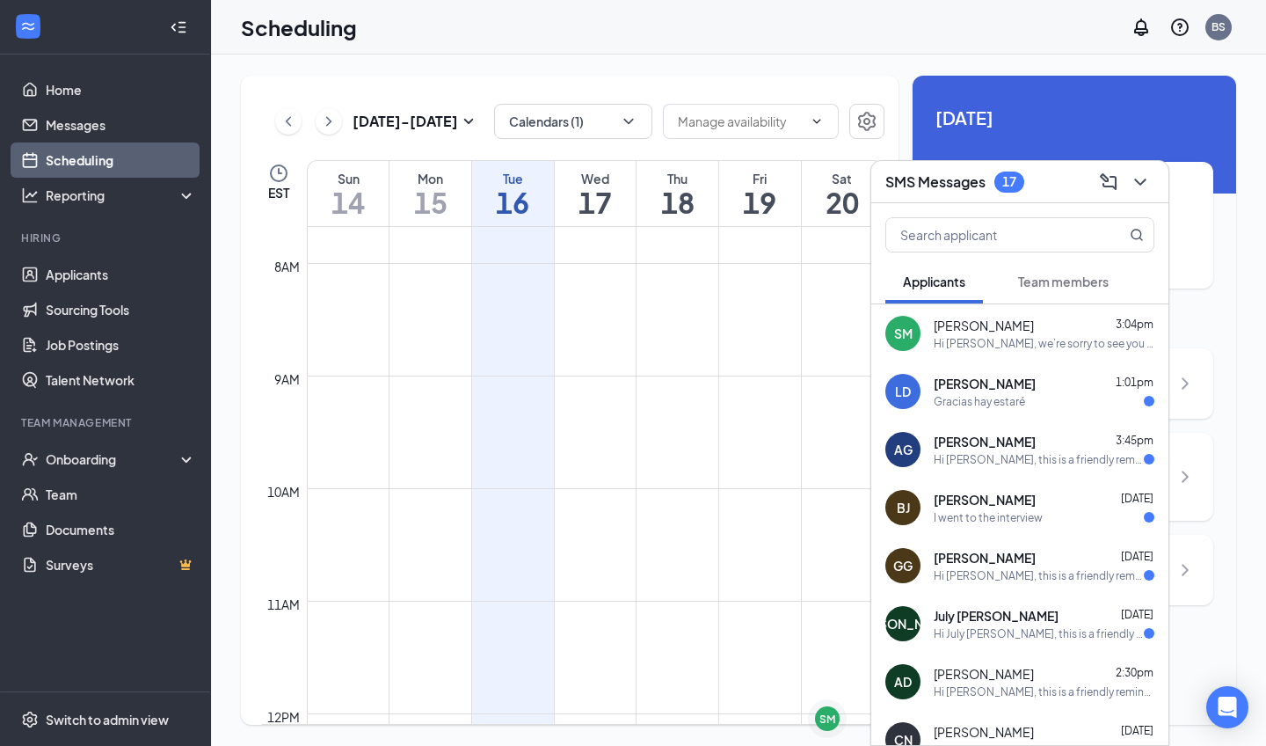
click at [1116, 322] on span "3:04pm" at bounding box center [1135, 323] width 38 height 13
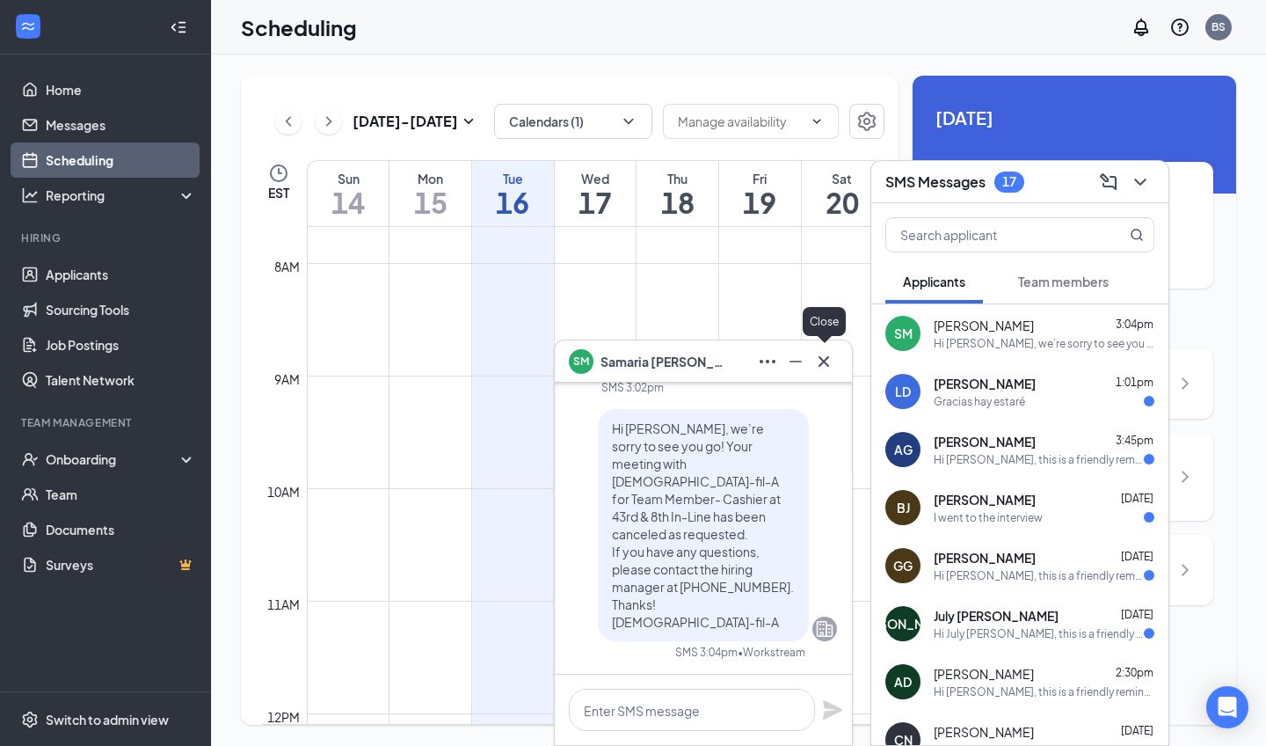
click at [830, 356] on icon "Cross" at bounding box center [823, 361] width 21 height 21
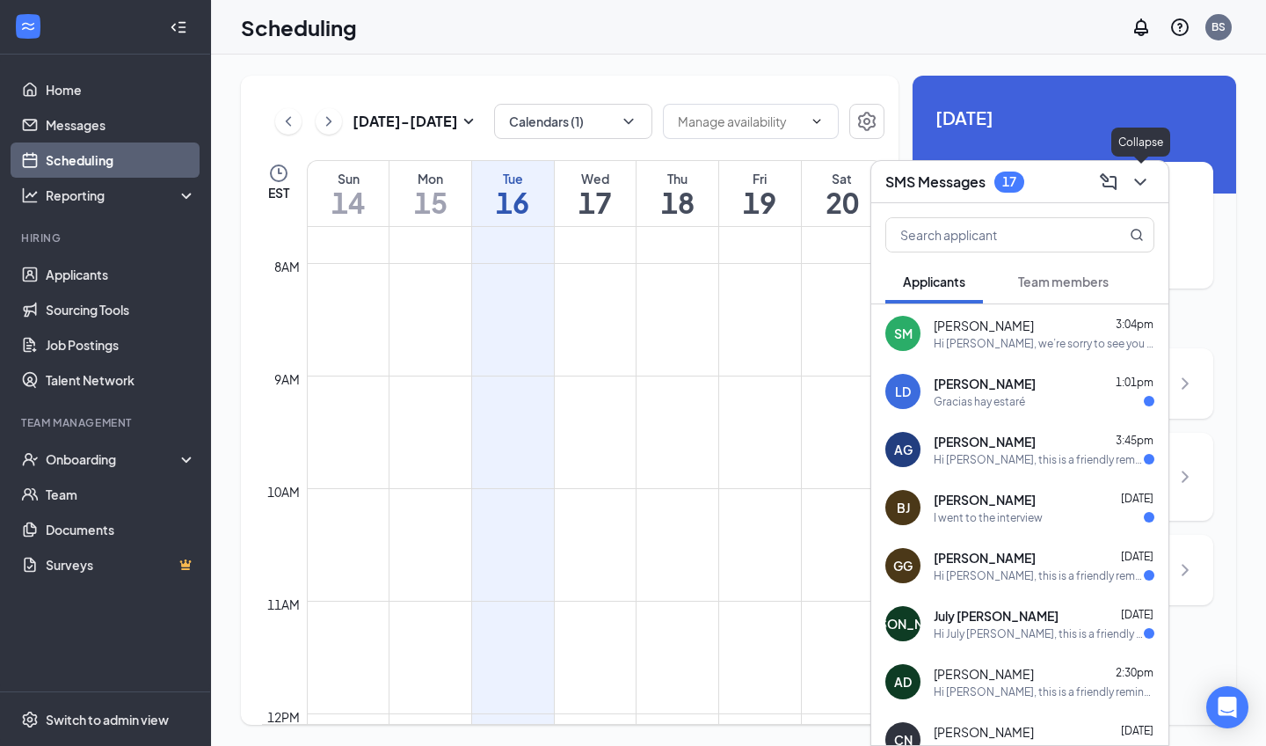
click at [1144, 185] on icon "ChevronDown" at bounding box center [1140, 181] width 21 height 21
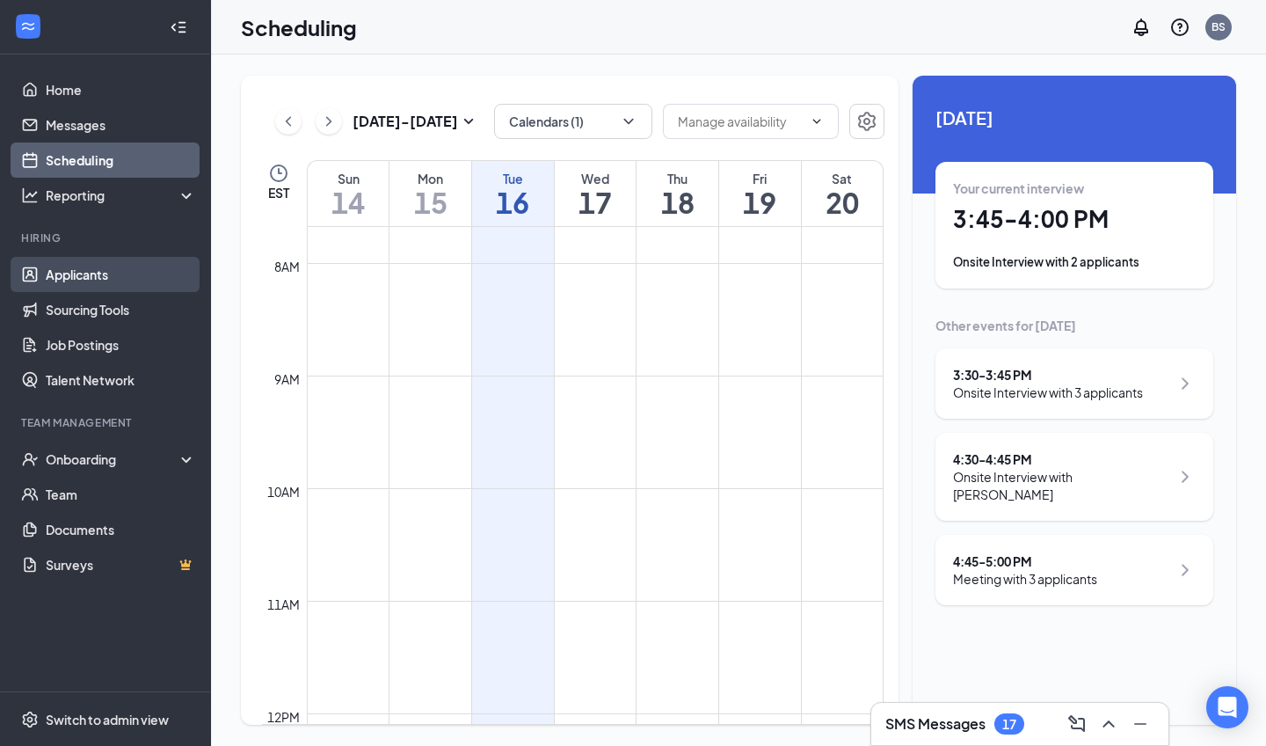
click at [79, 275] on link "Applicants" at bounding box center [121, 274] width 150 height 35
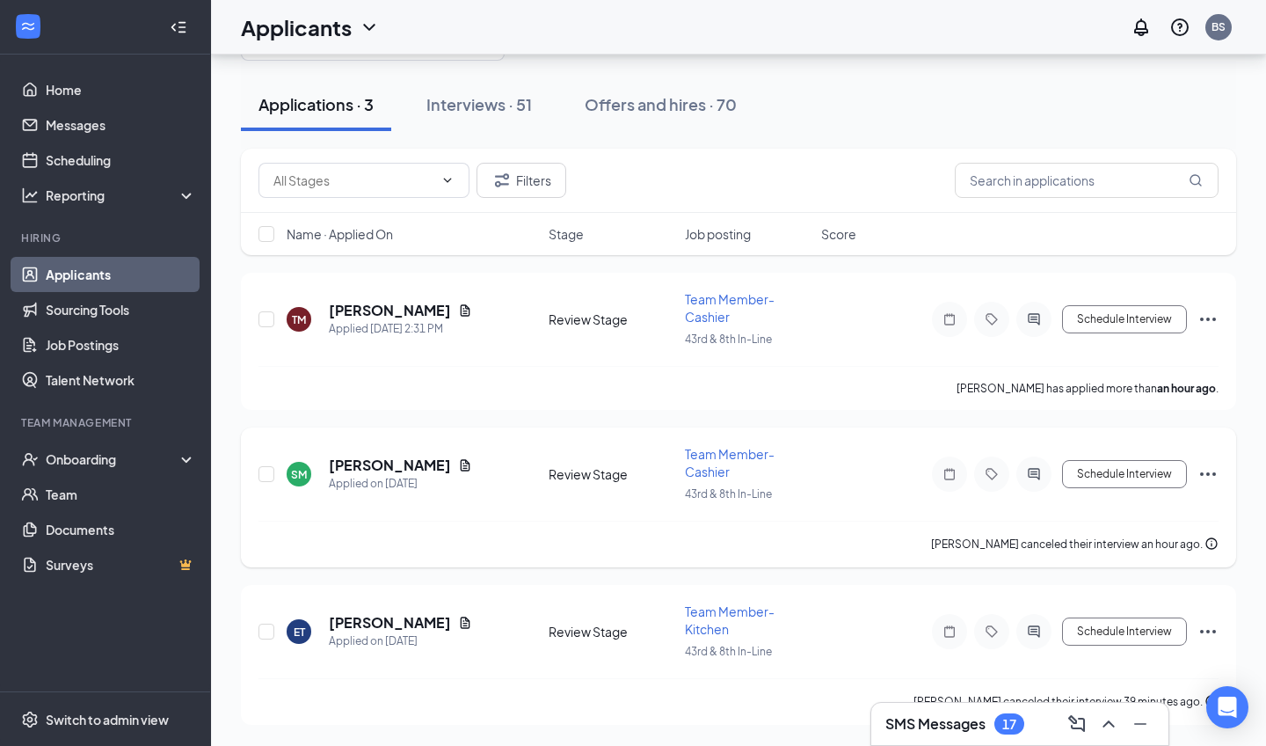
scroll to position [68, 0]
click at [419, 461] on h5 "Samaria Matthews" at bounding box center [390, 465] width 122 height 19
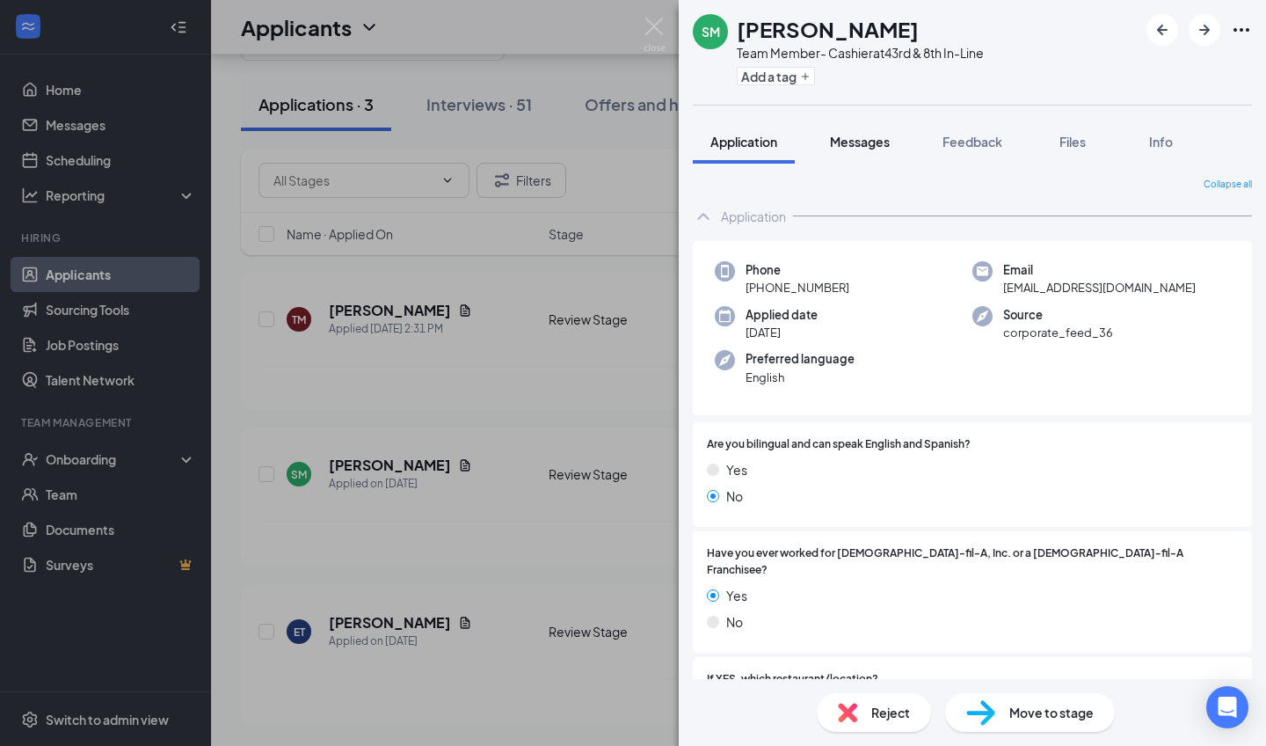
click at [872, 135] on span "Messages" at bounding box center [860, 142] width 60 height 16
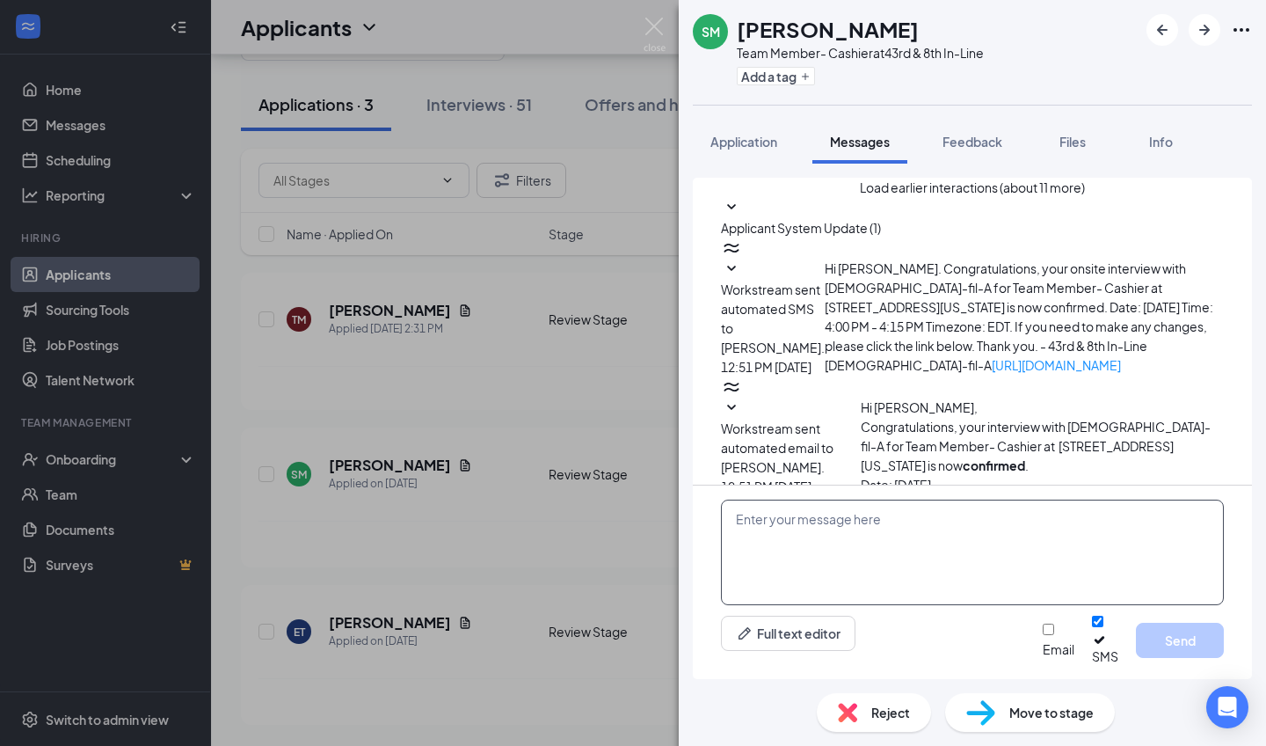
click at [915, 543] on textarea at bounding box center [972, 552] width 503 height 106
click at [652, 21] on img at bounding box center [655, 35] width 22 height 34
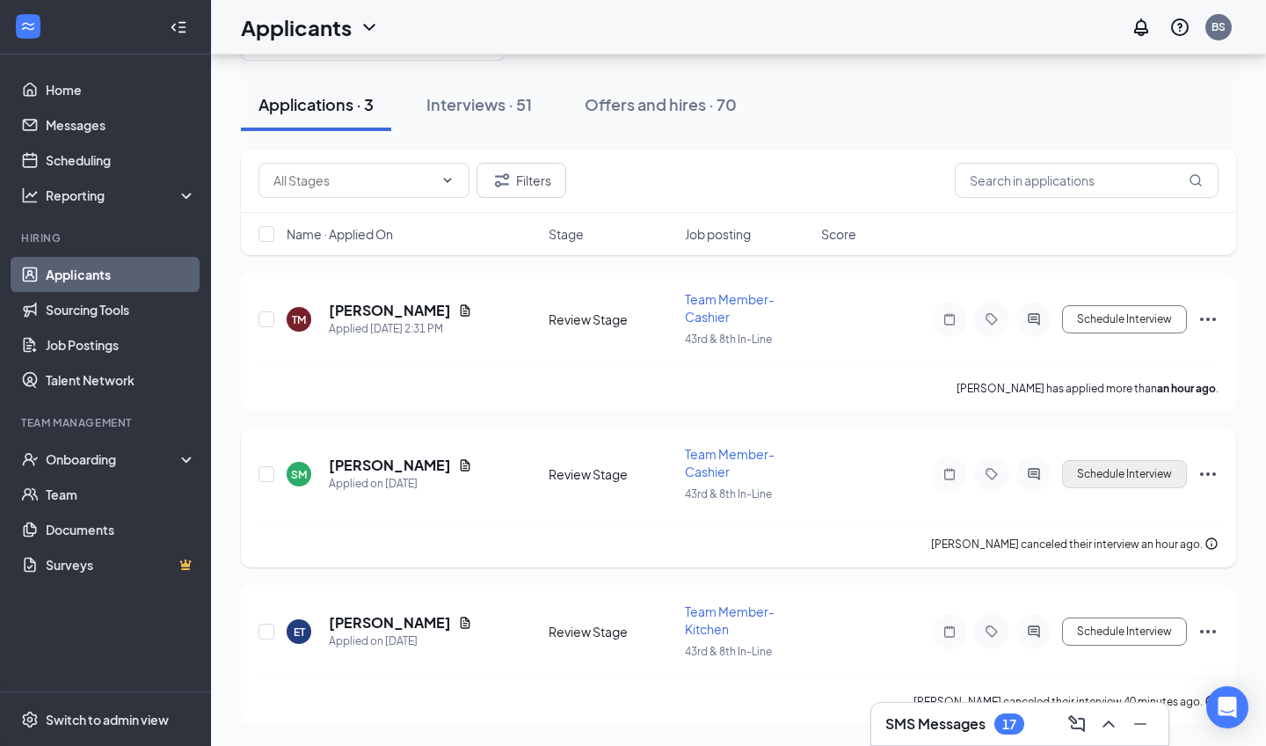
click at [1100, 477] on button "Schedule Interview" at bounding box center [1124, 474] width 125 height 28
type input "Onsite Interview (next stage)"
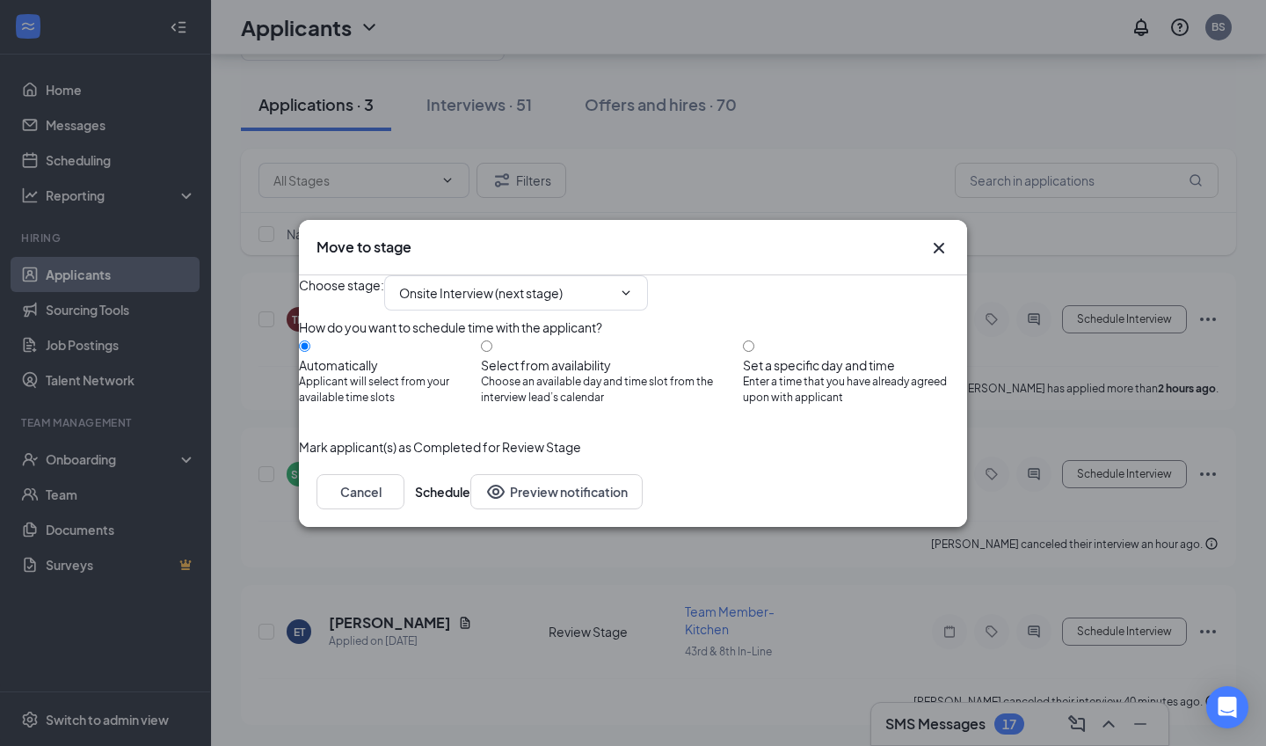
click at [602, 356] on div "Select from availability" at bounding box center [612, 365] width 262 height 18
click at [492, 349] on input "Select from availability Choose an available day and time slot from the intervi…" at bounding box center [486, 345] width 11 height 11
radio input "true"
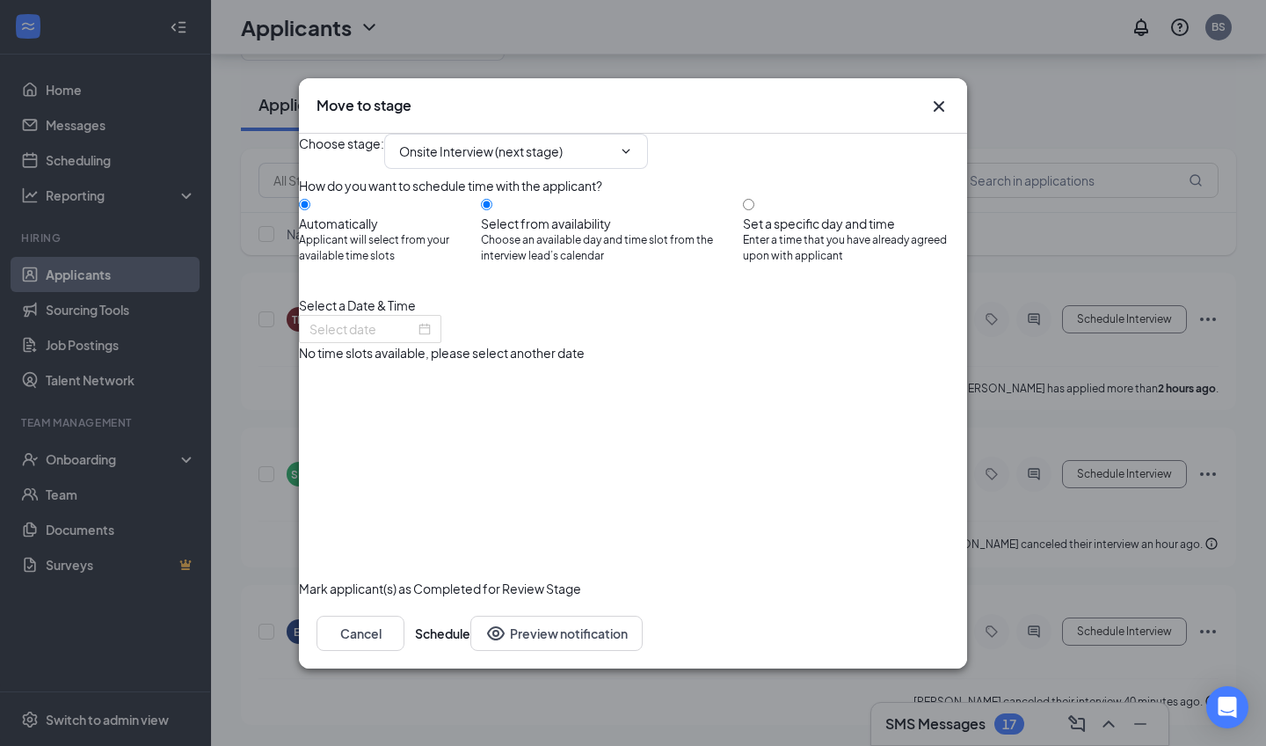
radio input "false"
type input "Sep 23, 2025"
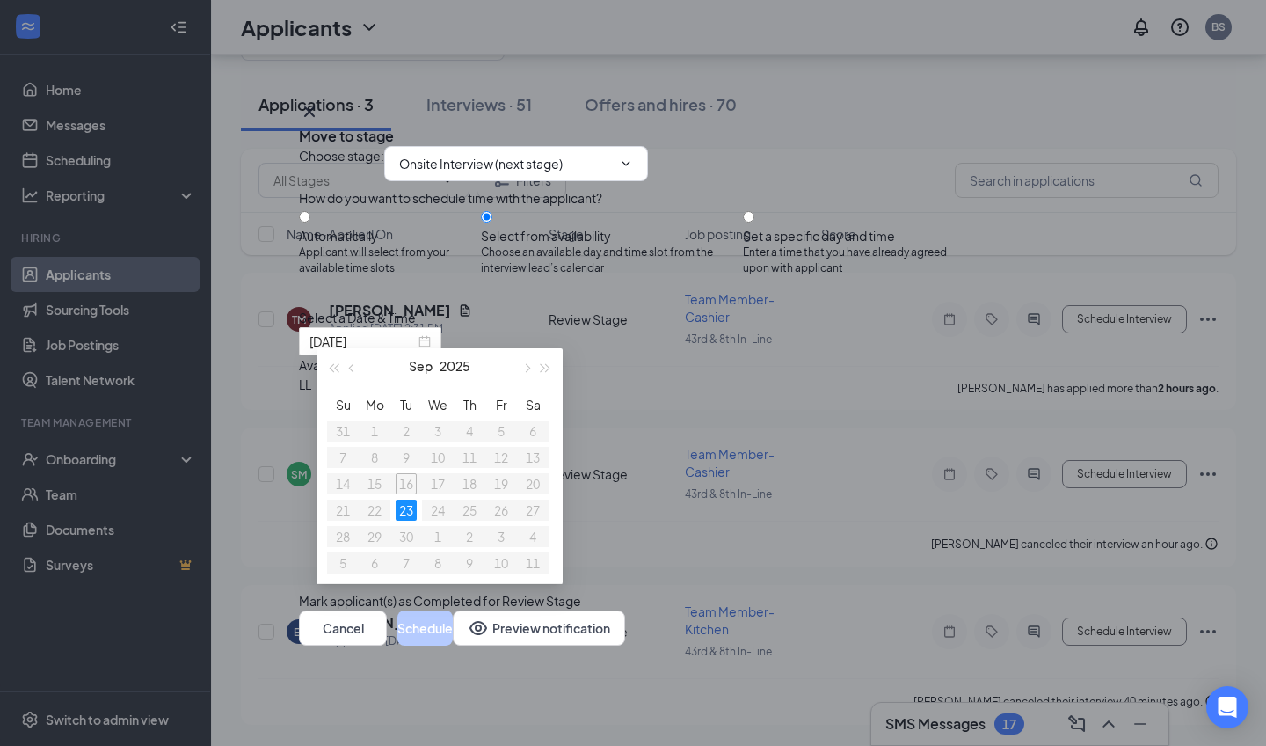
click at [797, 210] on div "How do you want to schedule time with the applicant? Automatically Applicant wi…" at bounding box center [633, 241] width 668 height 106
click at [773, 227] on div at bounding box center [855, 227] width 224 height 0
click at [767, 212] on div "How do you want to schedule time with the applicant? Automatically Applicant wi…" at bounding box center [633, 241] width 668 height 106
click at [754, 222] on input "Set a specific day and time Enter a time that you have already agreed upon with…" at bounding box center [748, 216] width 11 height 11
radio input "true"
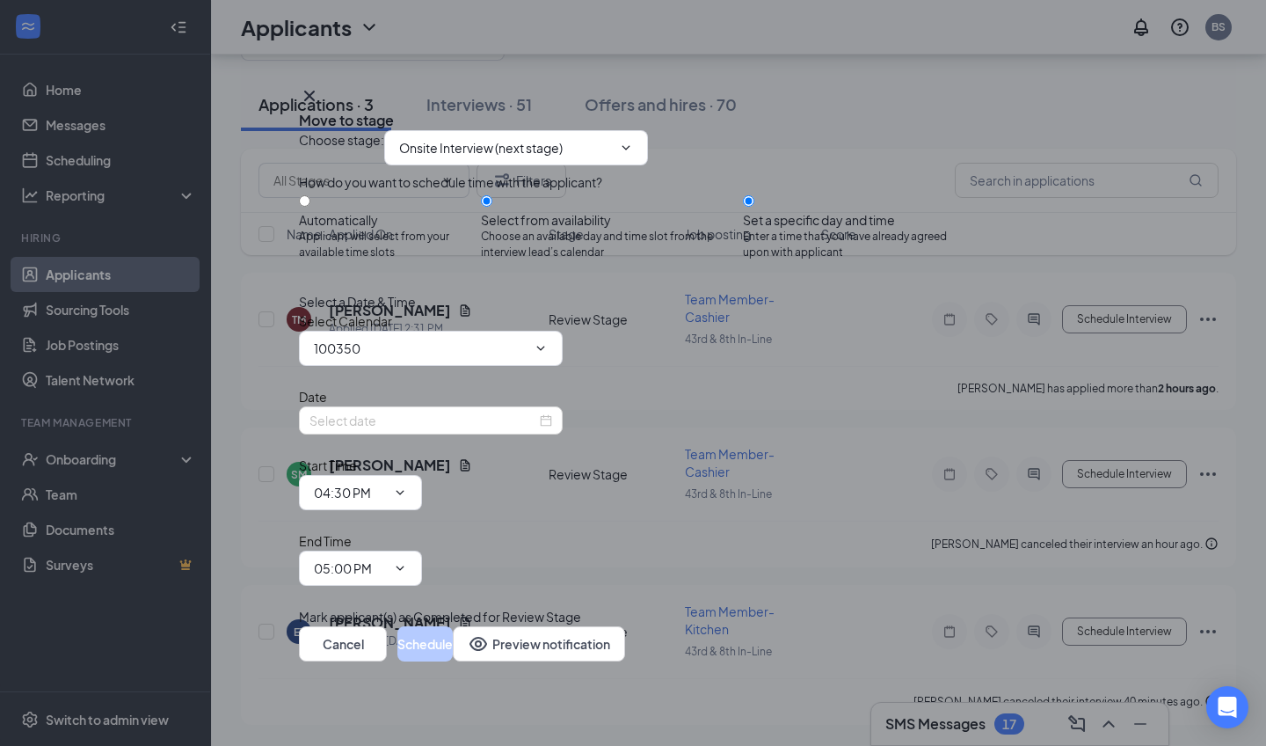
radio input "false"
type input "Brandon Shouvely's Calendar"
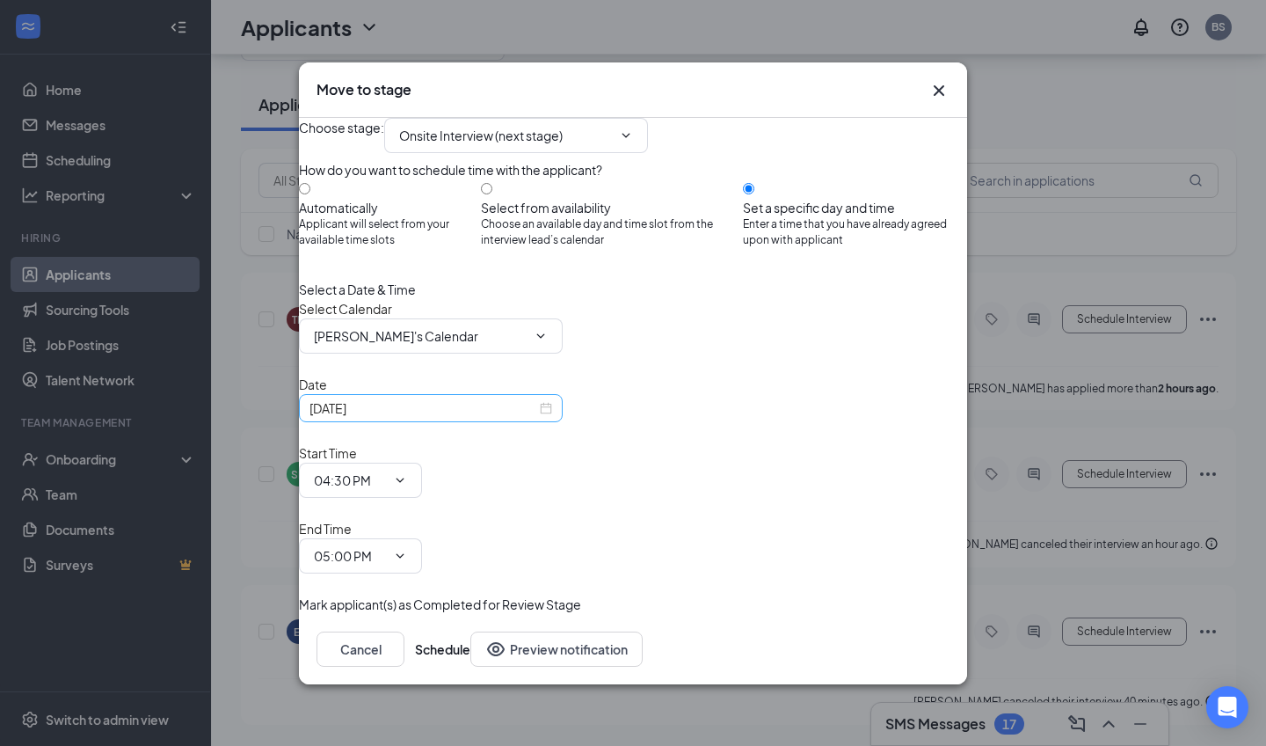
click at [493, 422] on div "Sep 16, 2025" at bounding box center [431, 408] width 264 height 28
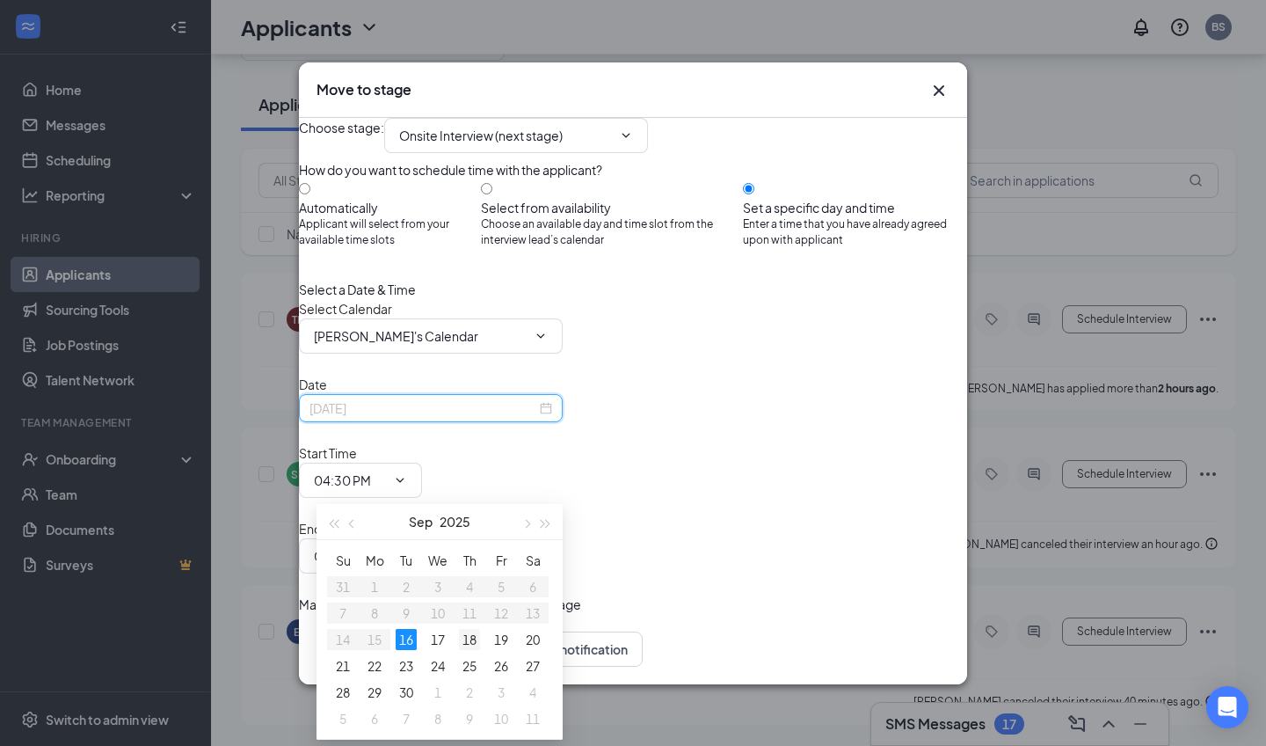
type input "Sep 18, 2025"
click at [470, 638] on div "18" at bounding box center [469, 639] width 21 height 21
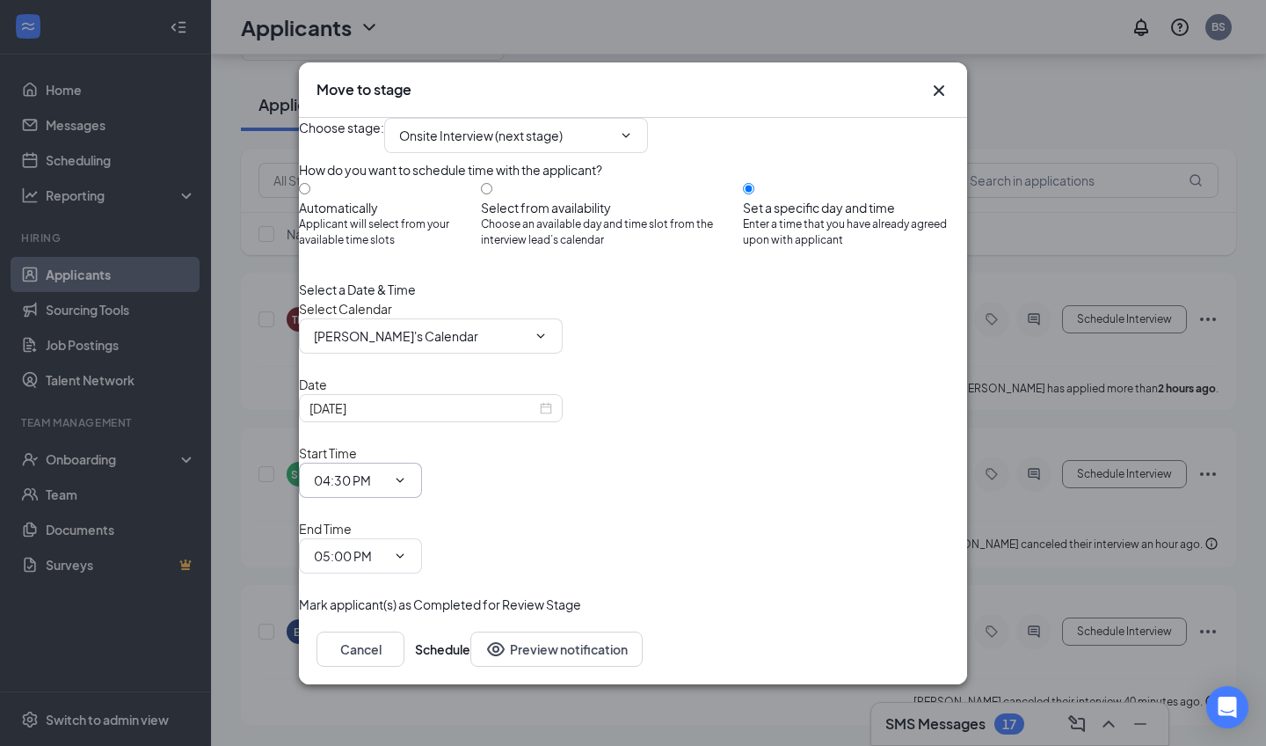
click at [386, 481] on input "04:30 PM" at bounding box center [350, 479] width 72 height 19
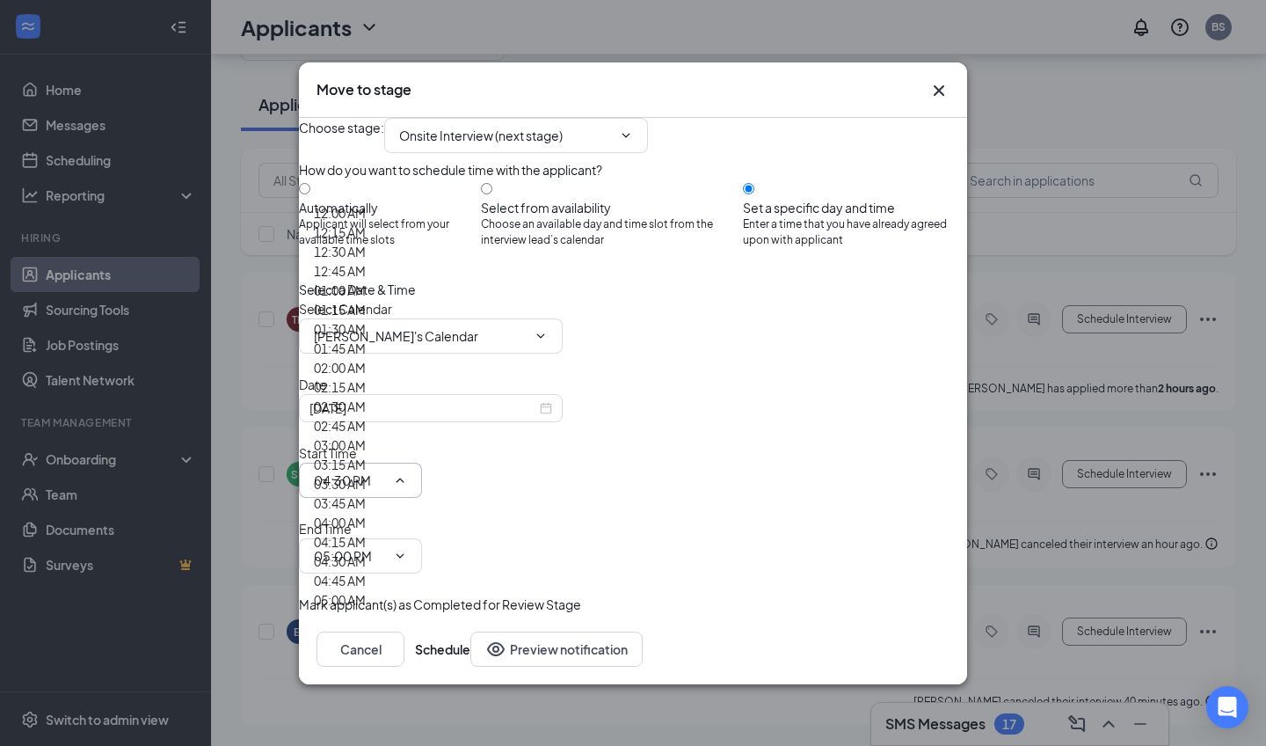
scroll to position [2333, 0]
type input "03:00 PM"
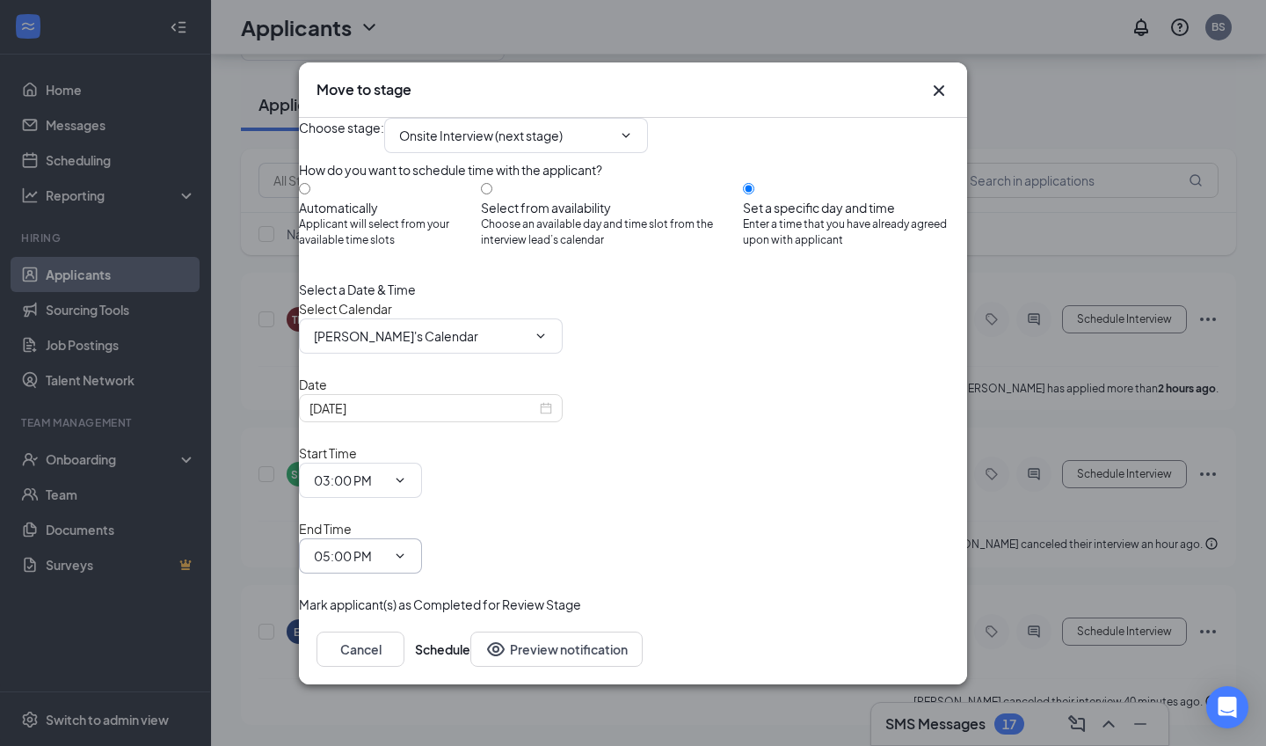
click at [386, 546] on input "05:00 PM" at bounding box center [350, 555] width 72 height 19
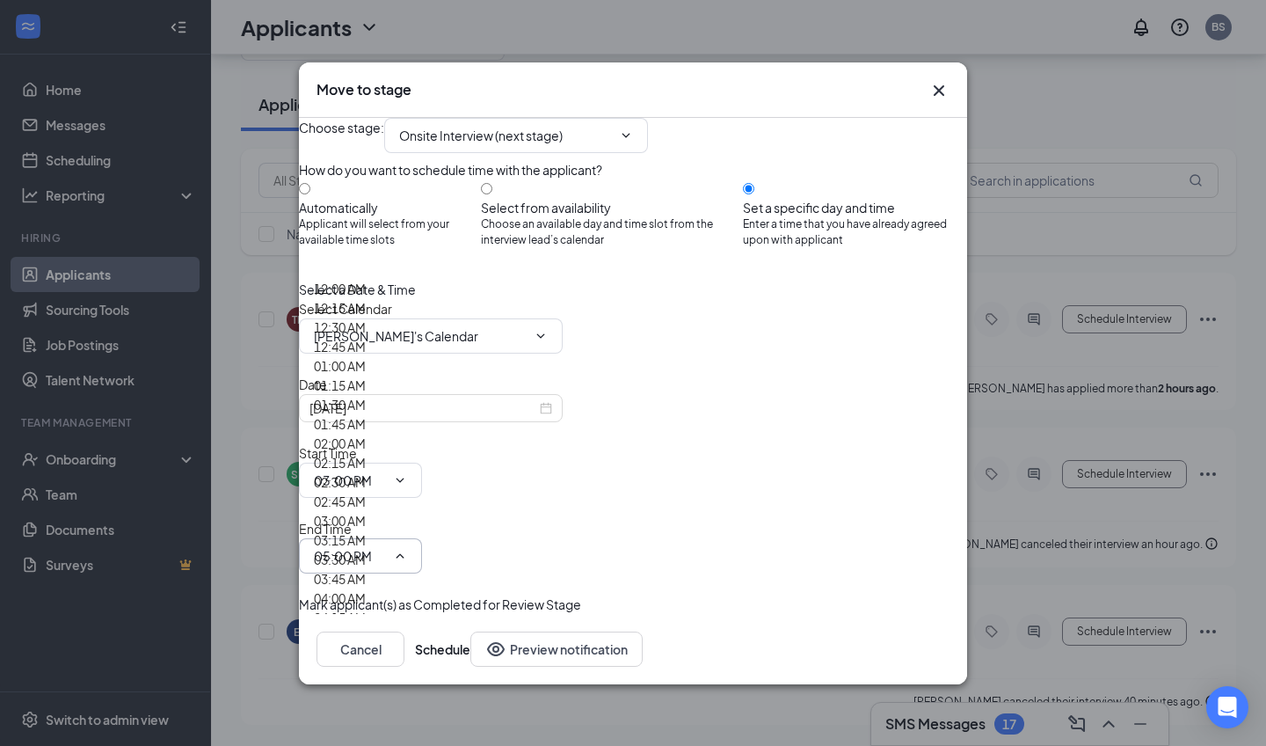
scroll to position [2407, 0]
type input "03:15 PM"
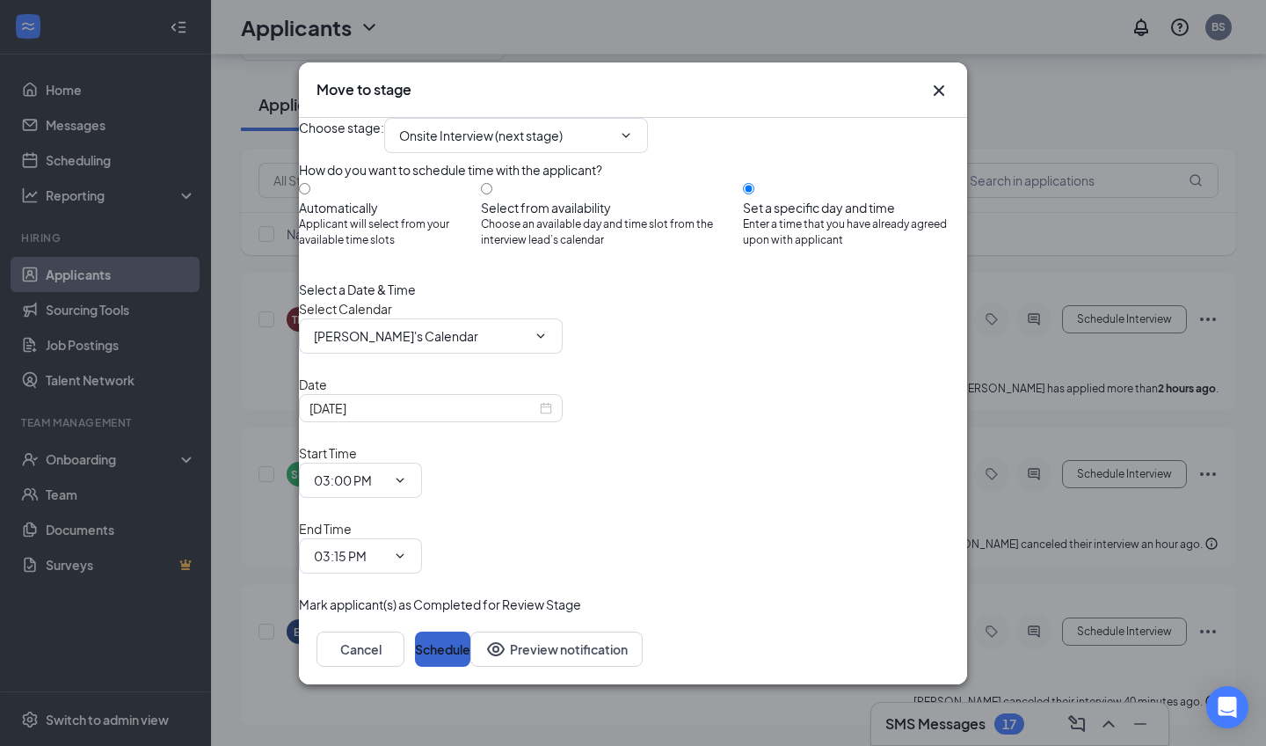
click at [470, 631] on button "Schedule" at bounding box center [442, 648] width 55 height 35
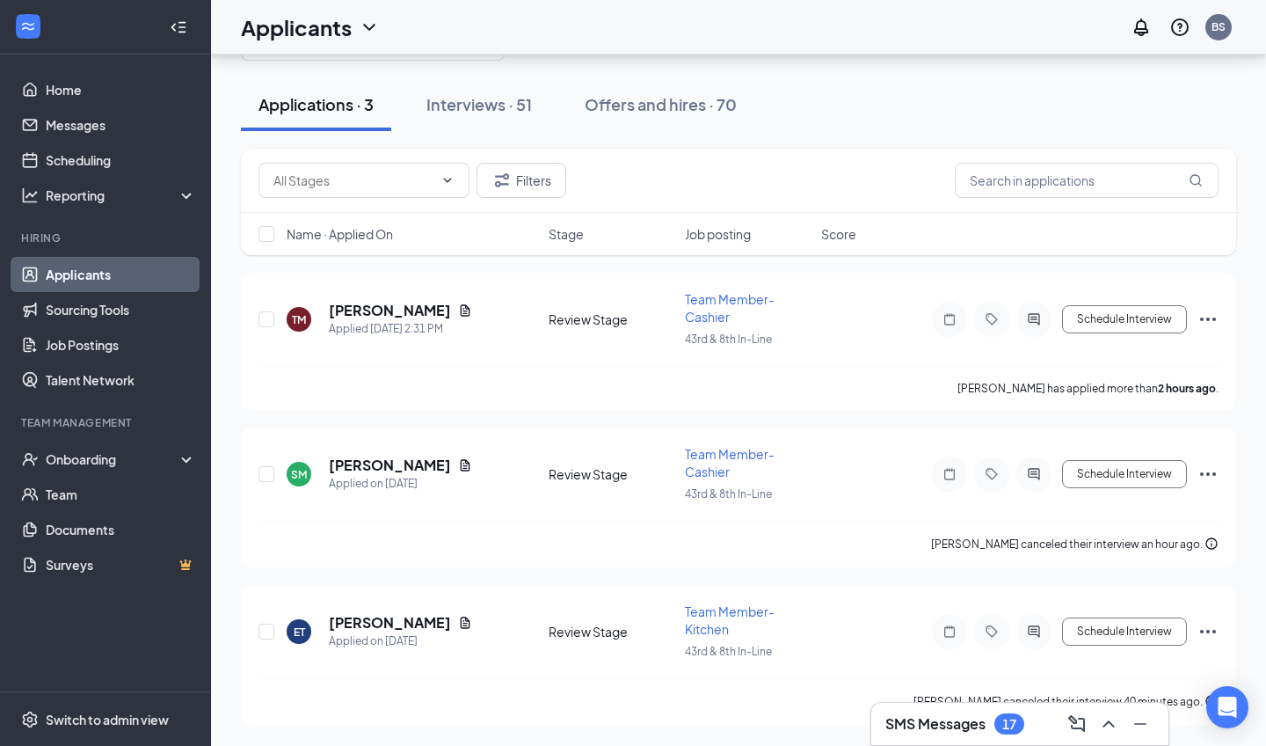
scroll to position [0, 0]
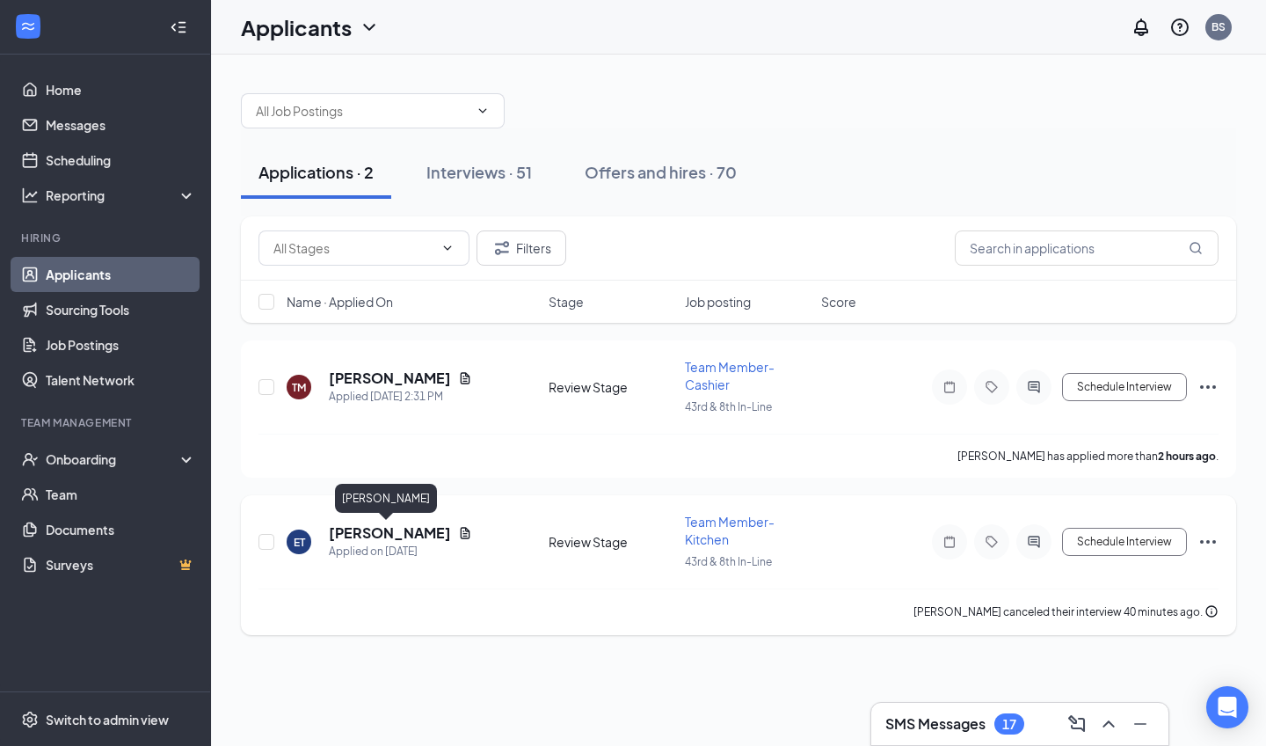
click at [402, 531] on h5 "Emmanuella T" at bounding box center [390, 532] width 122 height 19
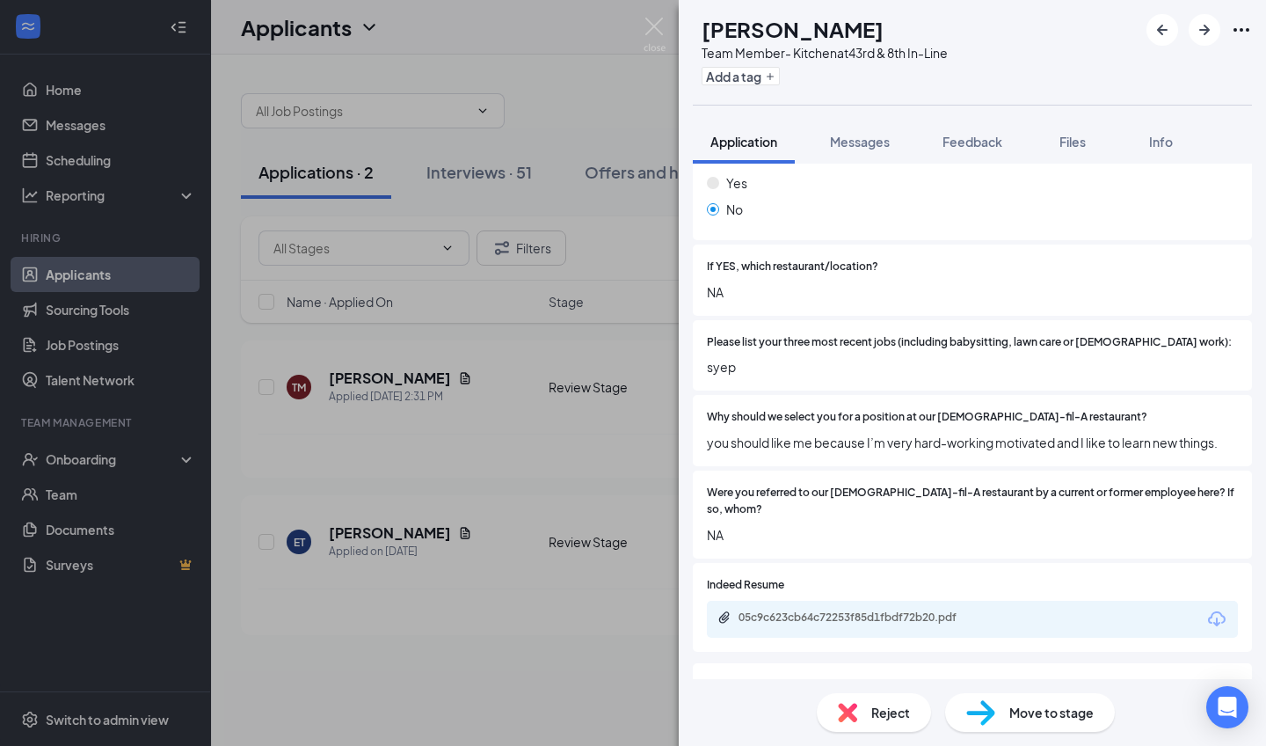
scroll to position [477, 0]
click at [841, 609] on div "05c9c623cb64c72253f85d1fbdf72b20.pdf" at bounding box center [862, 616] width 246 height 14
click at [994, 711] on img at bounding box center [980, 713] width 29 height 26
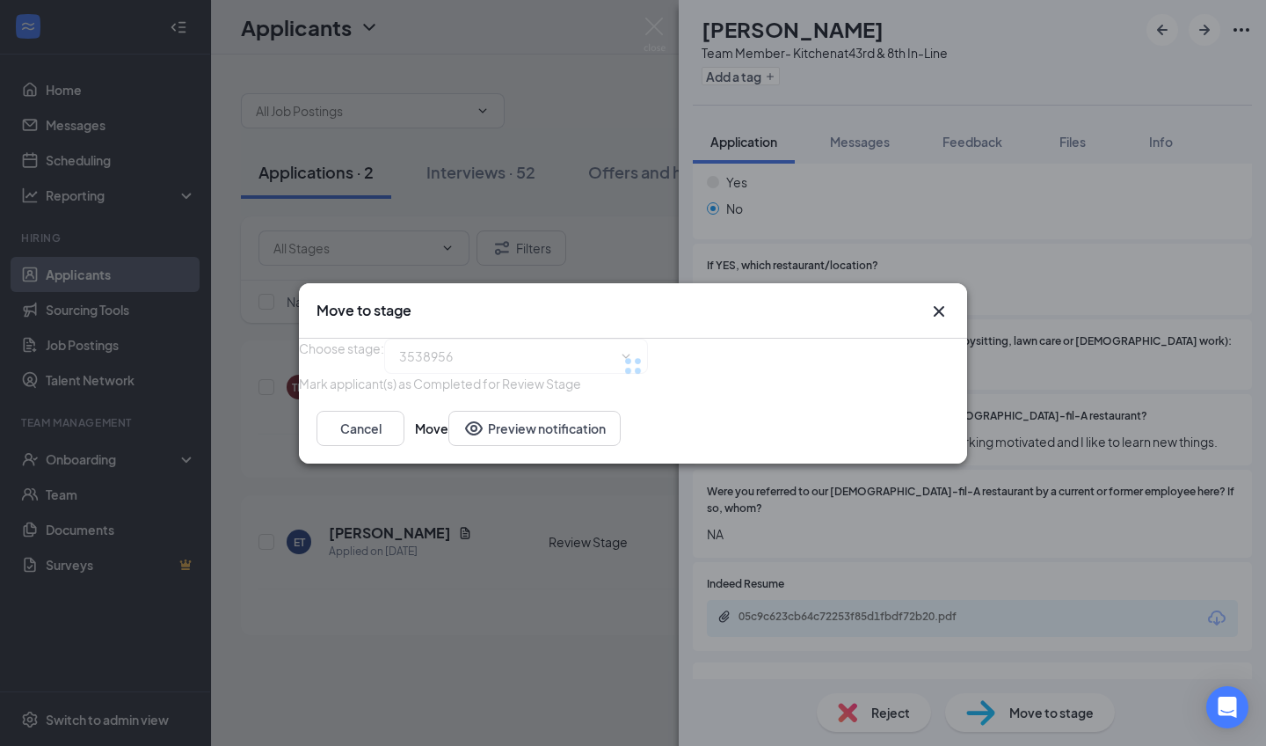
type input "Onsite Interview (next stage)"
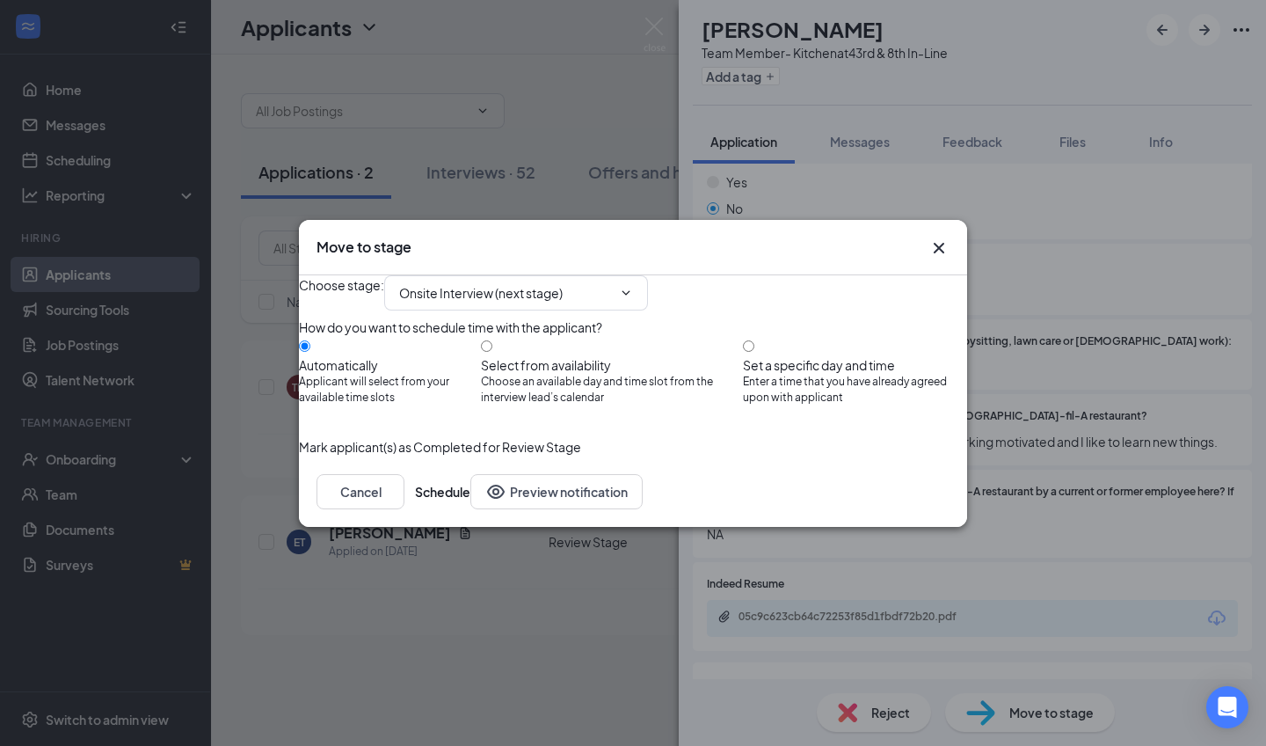
click at [610, 374] on span "Choose an available day and time slot from the interview lead’s calendar" at bounding box center [612, 390] width 262 height 33
click at [492, 352] on input "Select from availability Choose an available day and time slot from the intervi…" at bounding box center [486, 345] width 11 height 11
radio input "true"
radio input "false"
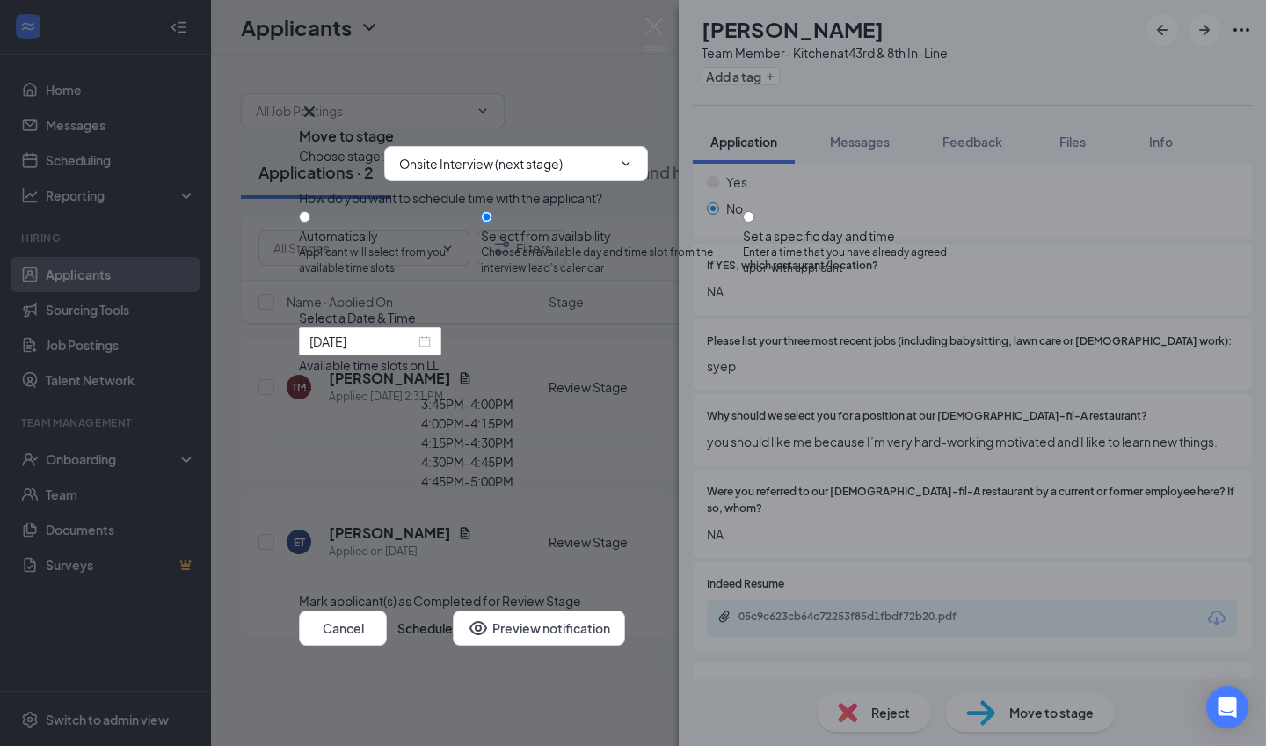
type input "Sep 23, 2025"
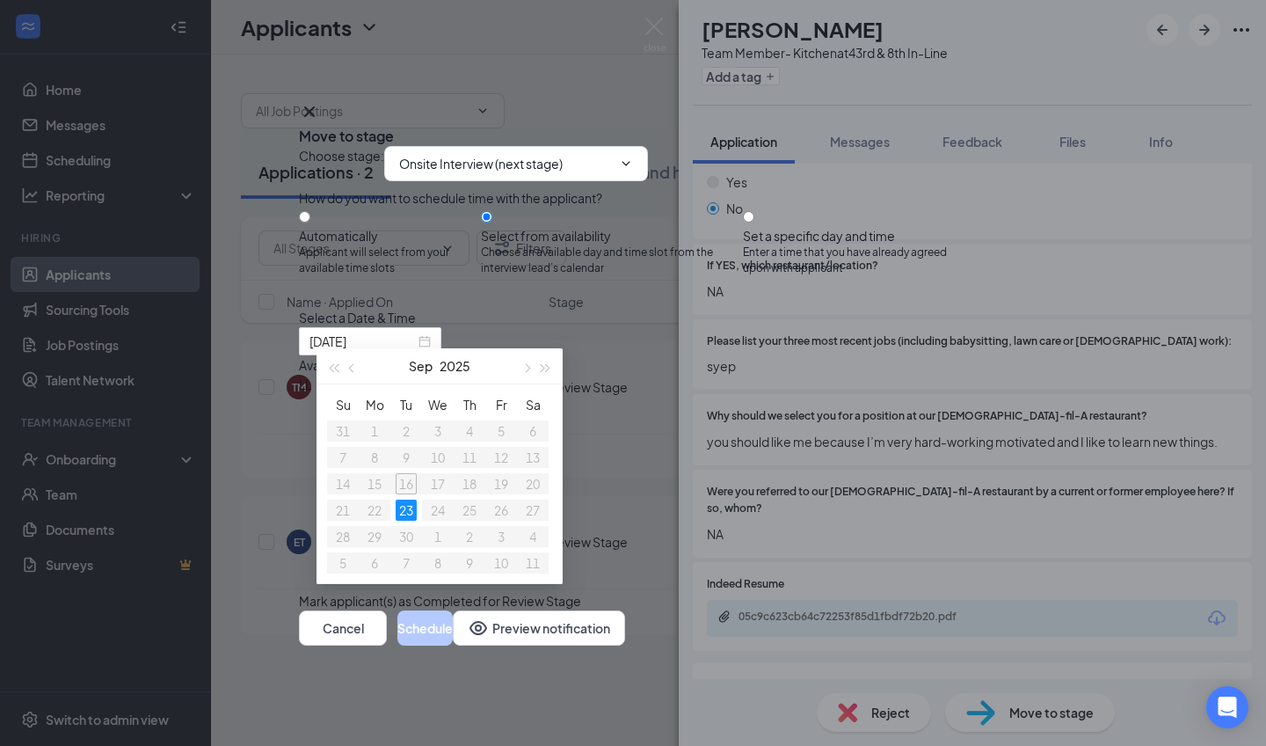
click at [636, 413] on div "3:45PM - 4:00PM" at bounding box center [467, 403] width 337 height 19
click at [890, 631] on div "Cancel Schedule Preview notification" at bounding box center [633, 627] width 668 height 35
click at [453, 645] on button "Schedule" at bounding box center [424, 627] width 55 height 35
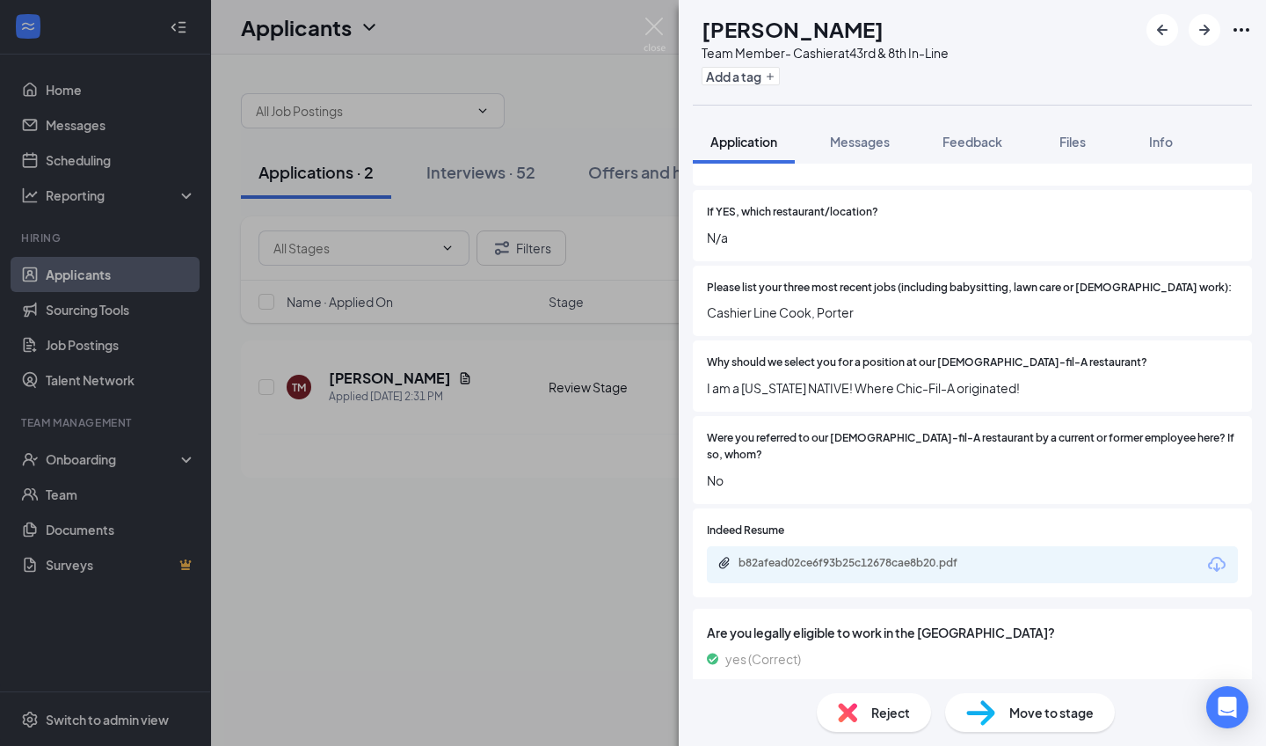
scroll to position [483, 0]
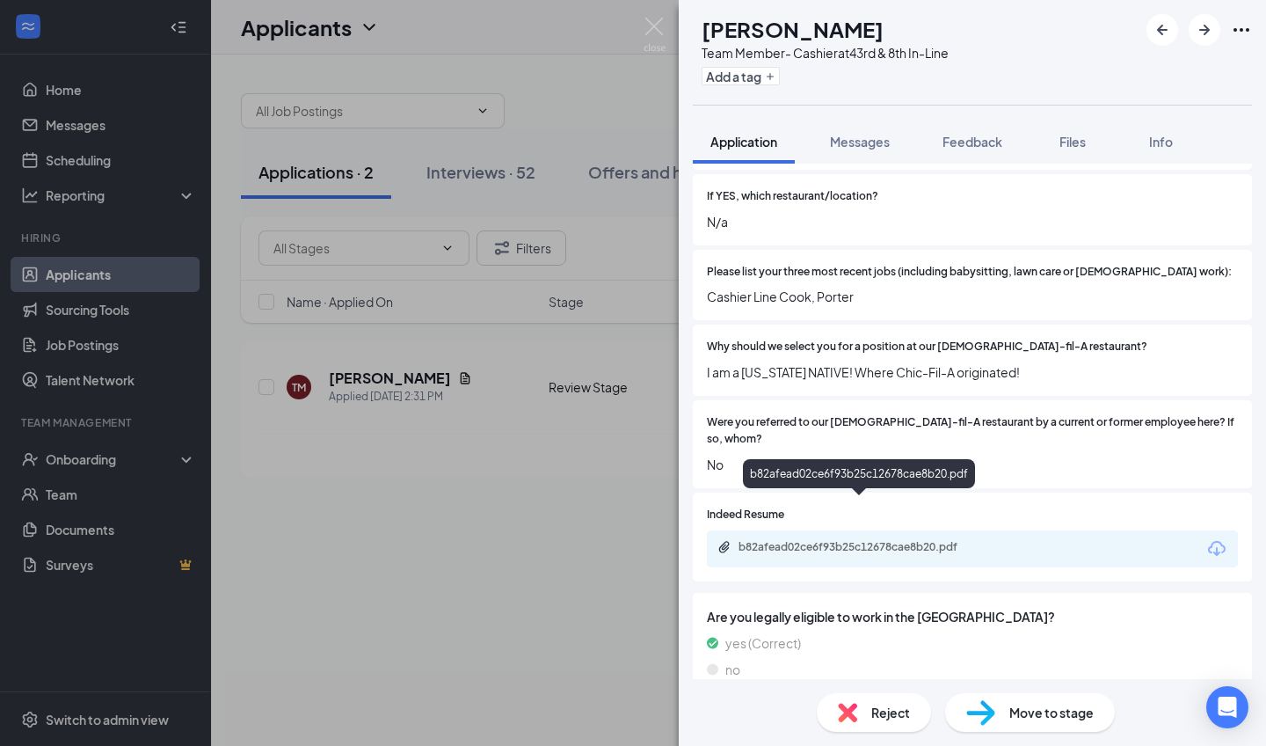
click at [816, 540] on div "b82afead02ce6f93b25c12678cae8b20.pdf" at bounding box center [862, 547] width 246 height 14
click at [906, 711] on span "Reject" at bounding box center [890, 712] width 39 height 19
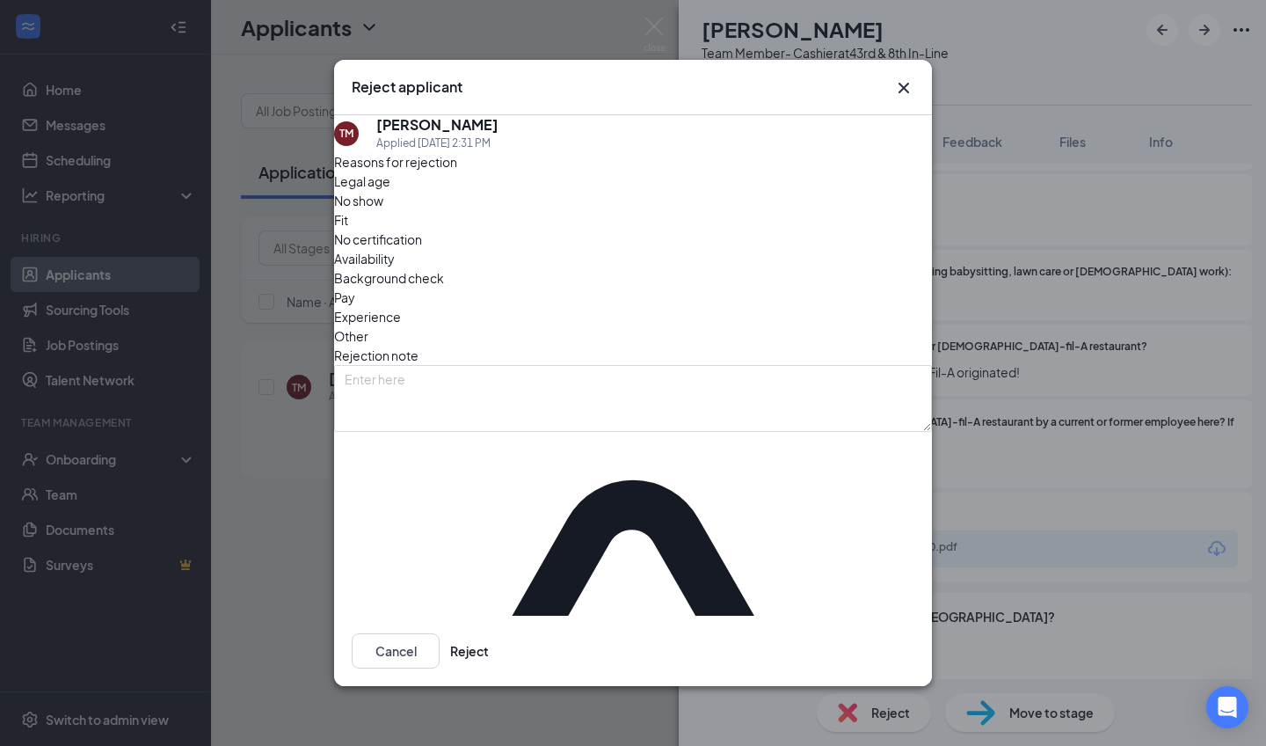
click at [894, 616] on div "Cancel Reject" at bounding box center [633, 651] width 598 height 70
click at [489, 633] on button "Reject" at bounding box center [469, 650] width 39 height 35
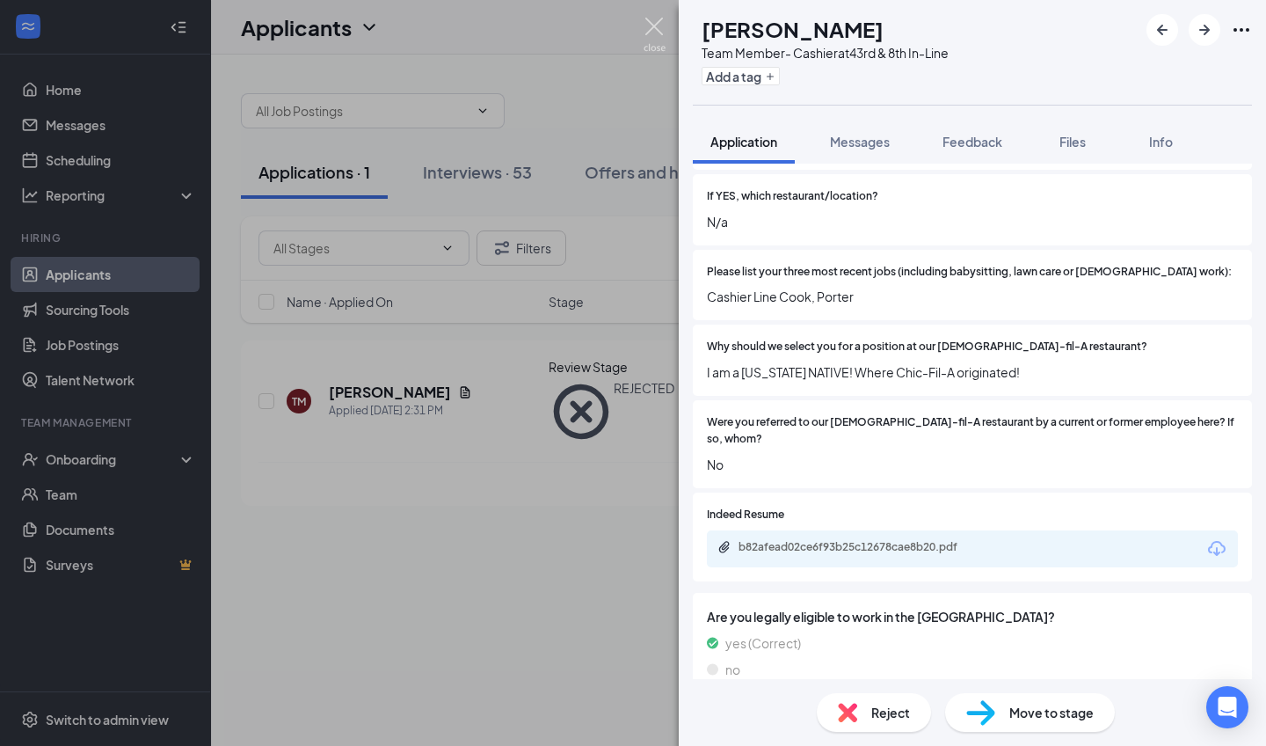
click at [647, 41] on img at bounding box center [655, 35] width 22 height 34
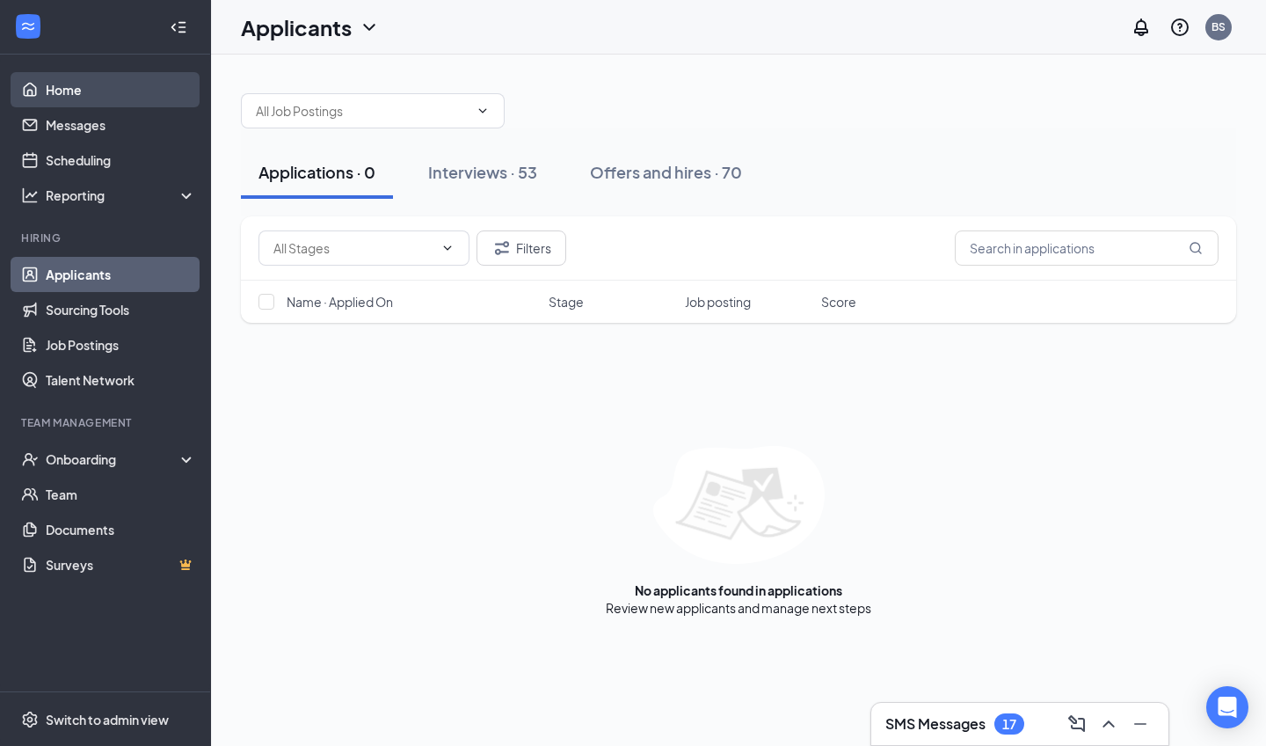
click at [77, 95] on link "Home" at bounding box center [121, 89] width 150 height 35
